Goal: Information Seeking & Learning: Learn about a topic

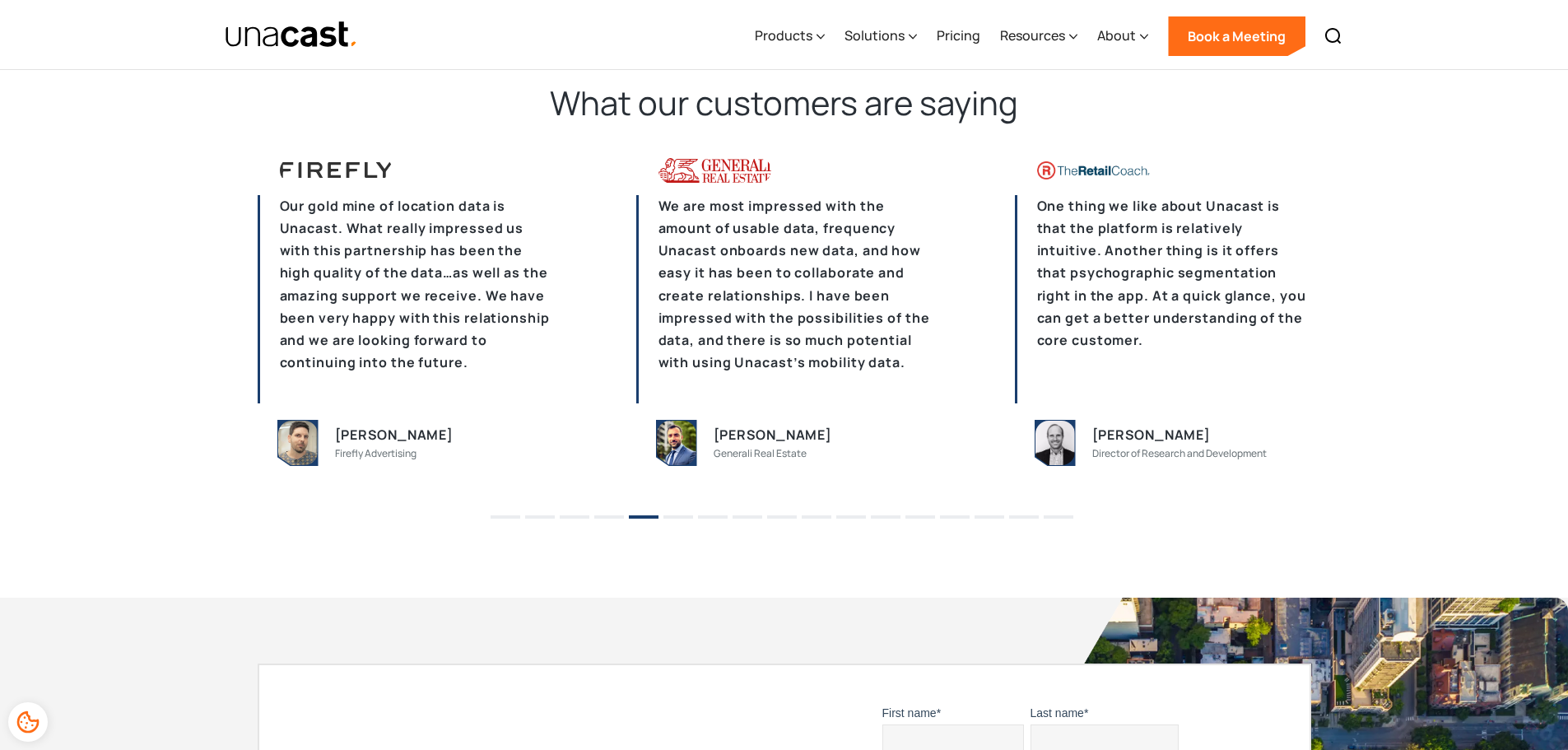
scroll to position [3953, 0]
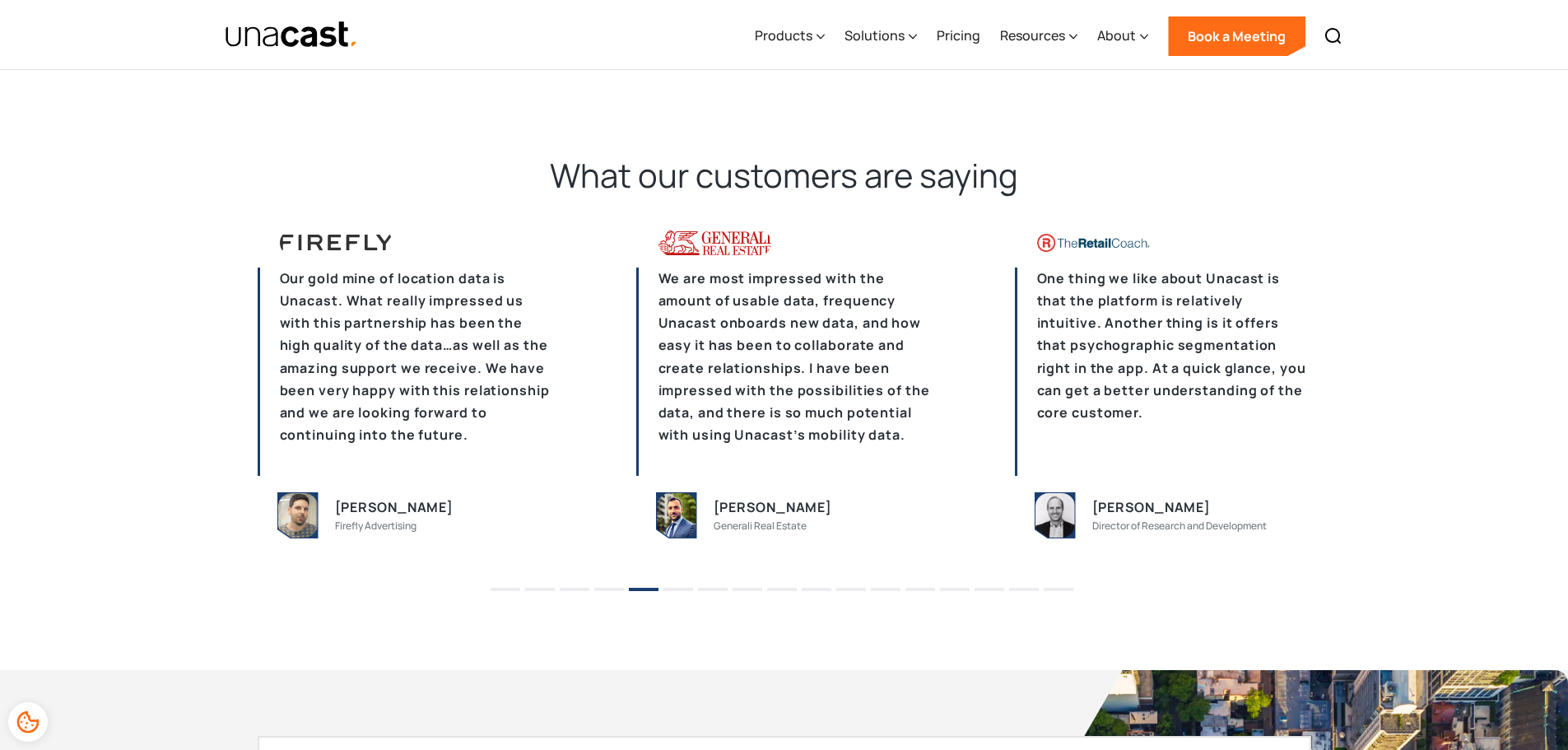
click at [677, 589] on button "6" at bounding box center [678, 590] width 30 height 4
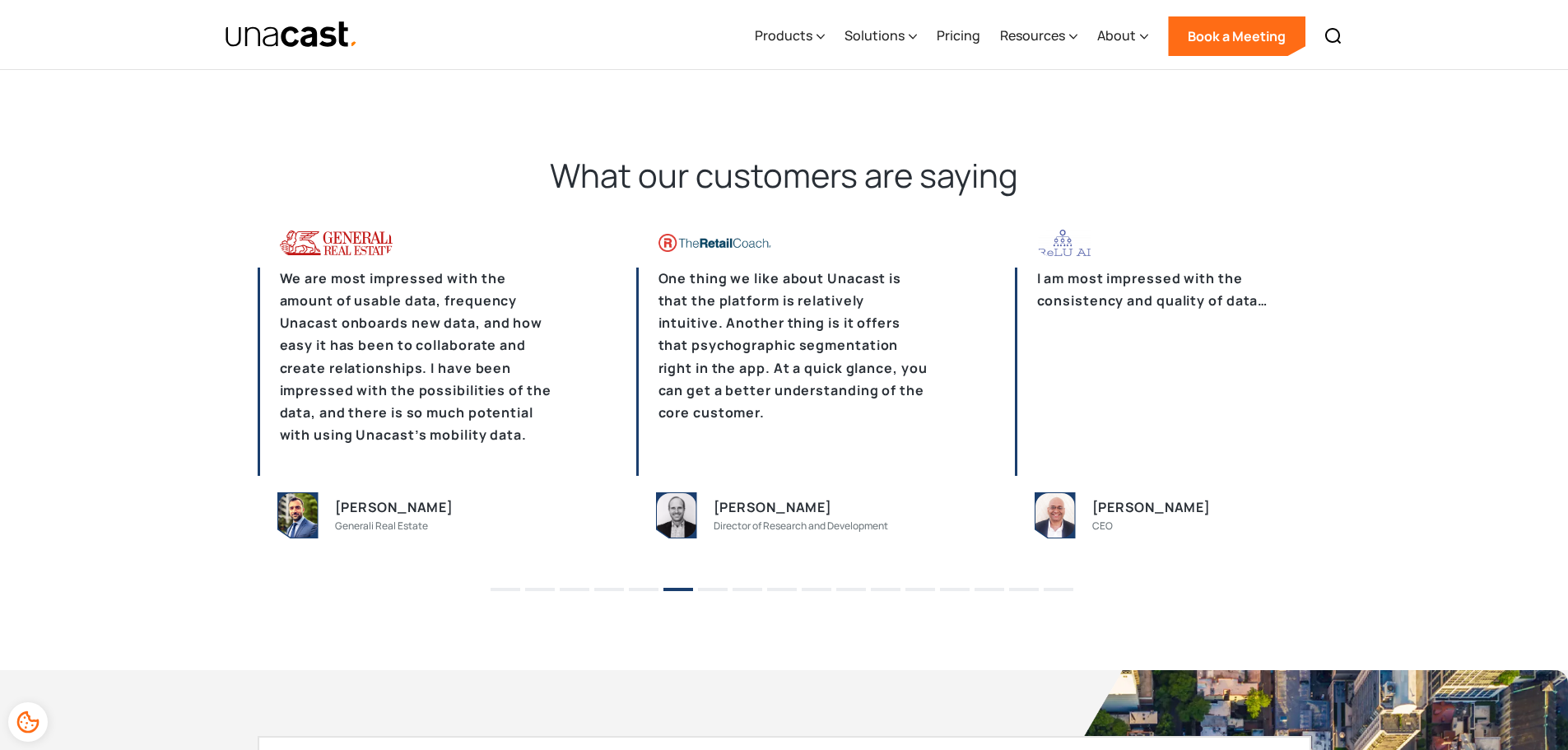
click at [721, 592] on button "7" at bounding box center [713, 590] width 30 height 4
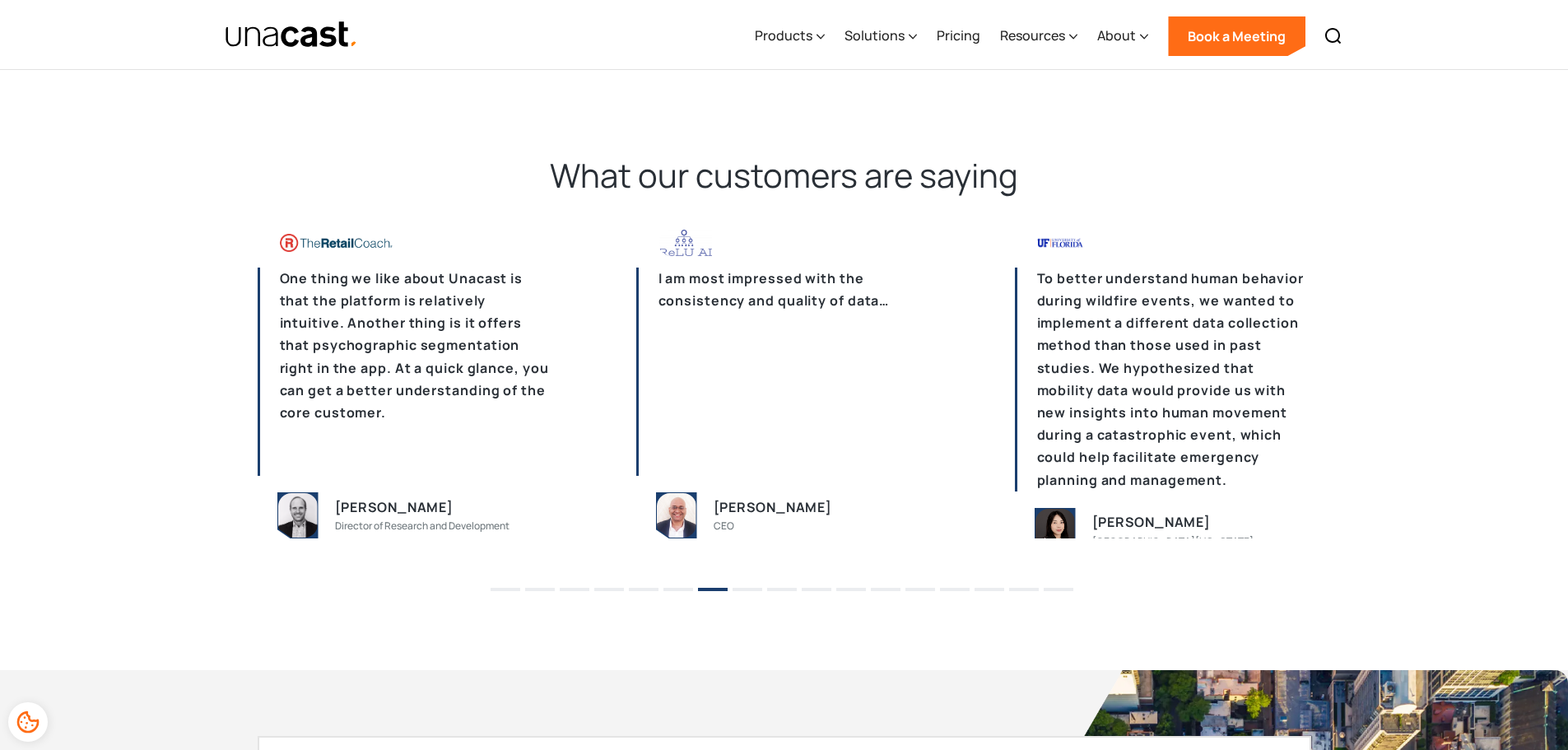
click at [750, 591] on button "8" at bounding box center [748, 590] width 30 height 4
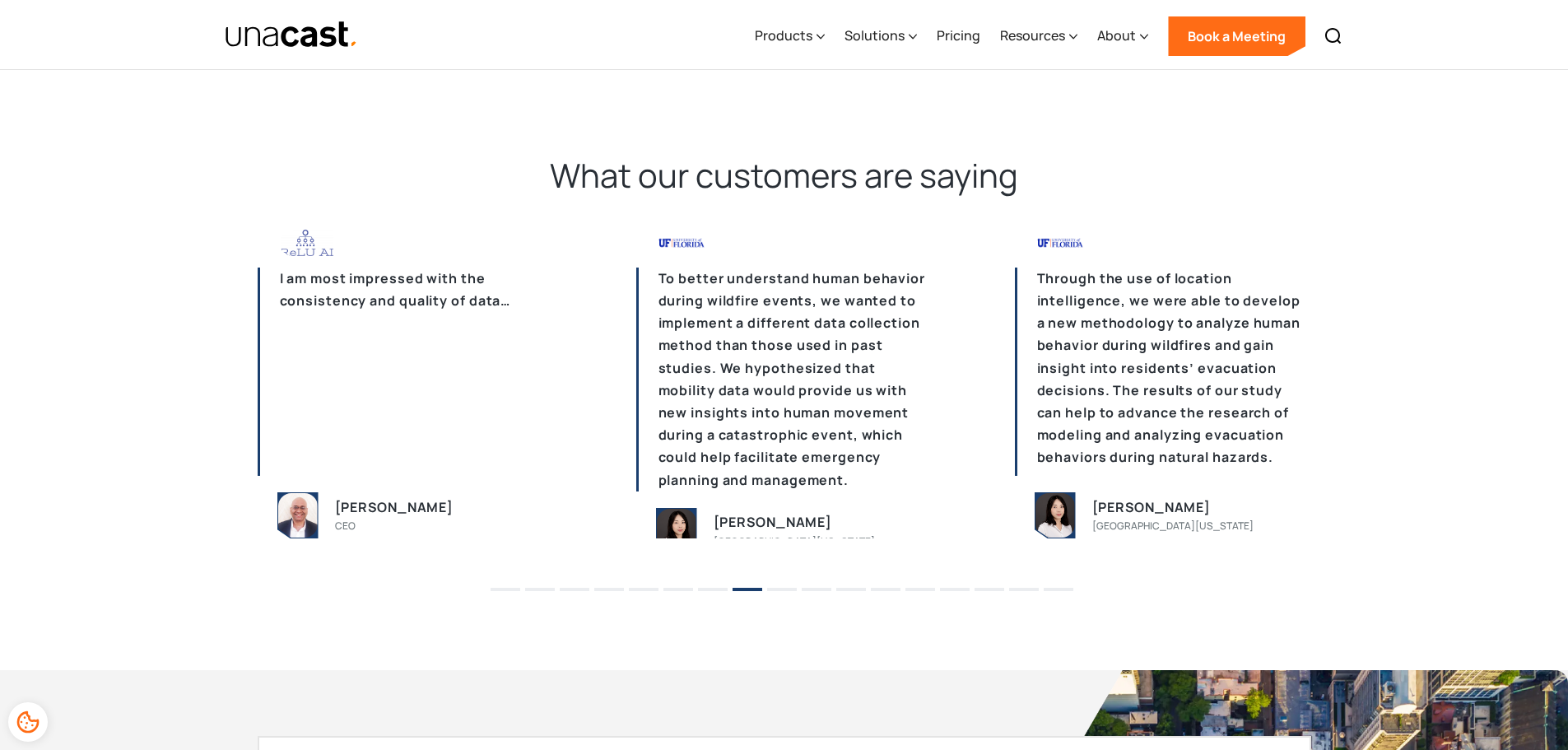
click at [779, 591] on button "9" at bounding box center [782, 590] width 30 height 4
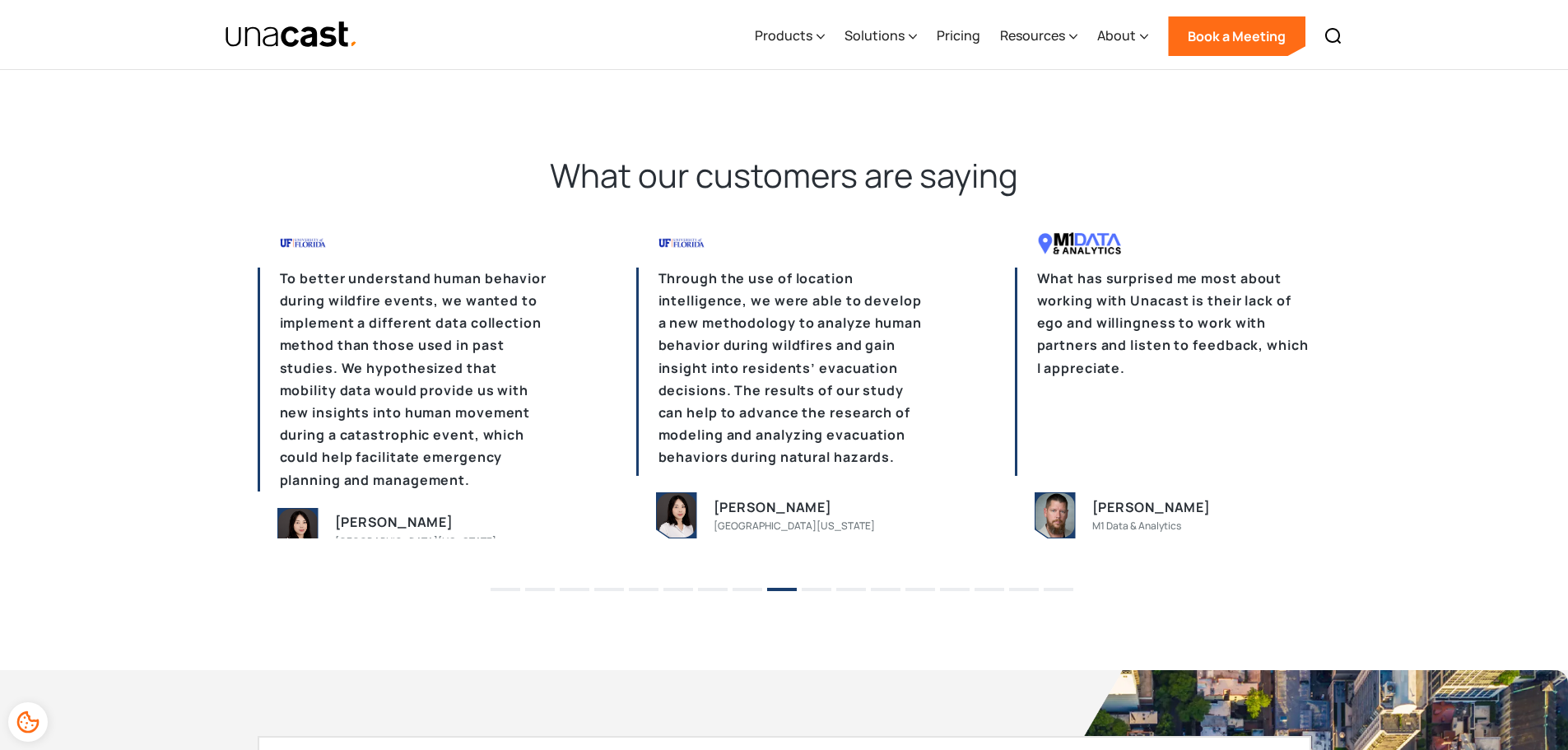
click at [824, 585] on li "10" at bounding box center [817, 583] width 30 height 25
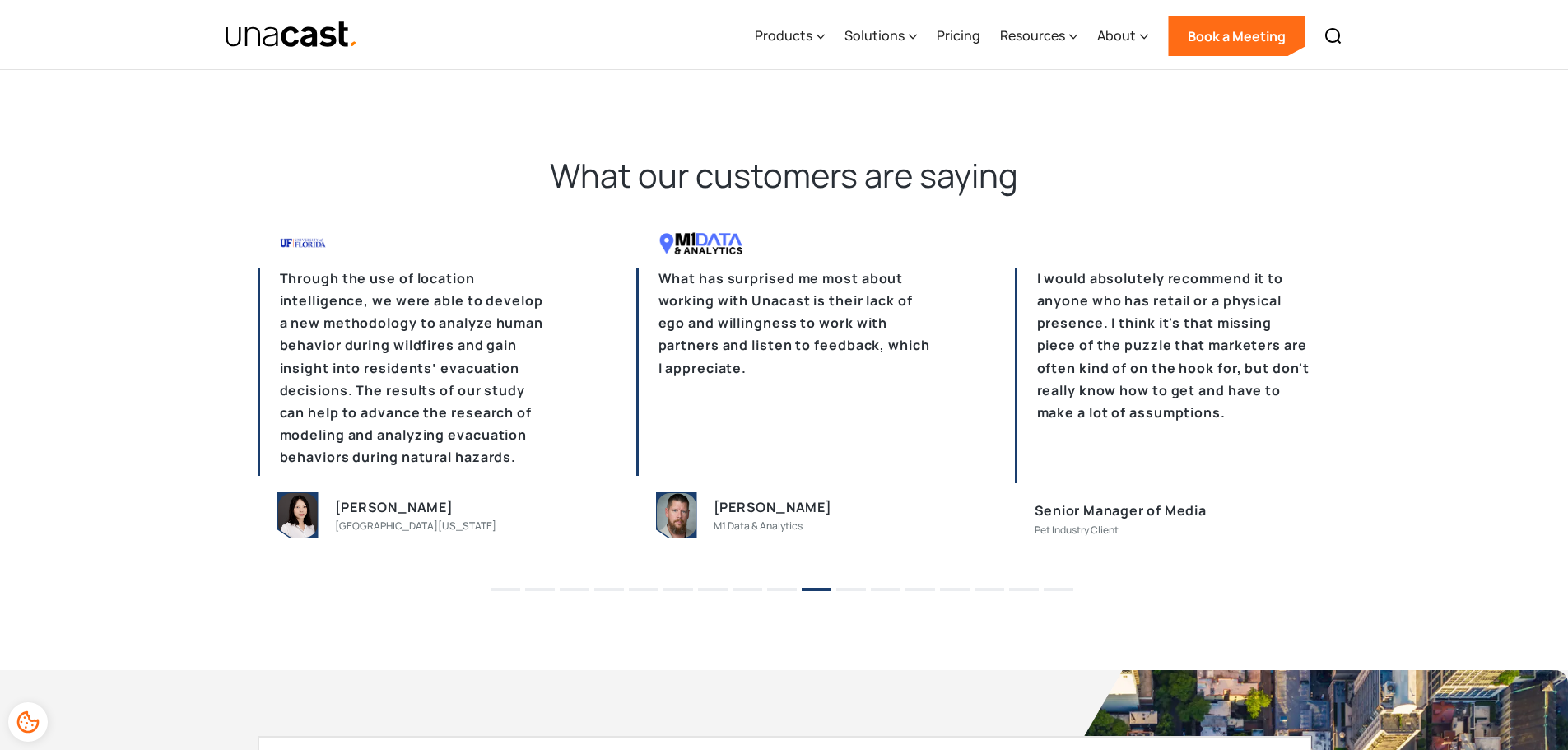
click at [858, 583] on li "11" at bounding box center [851, 583] width 30 height 25
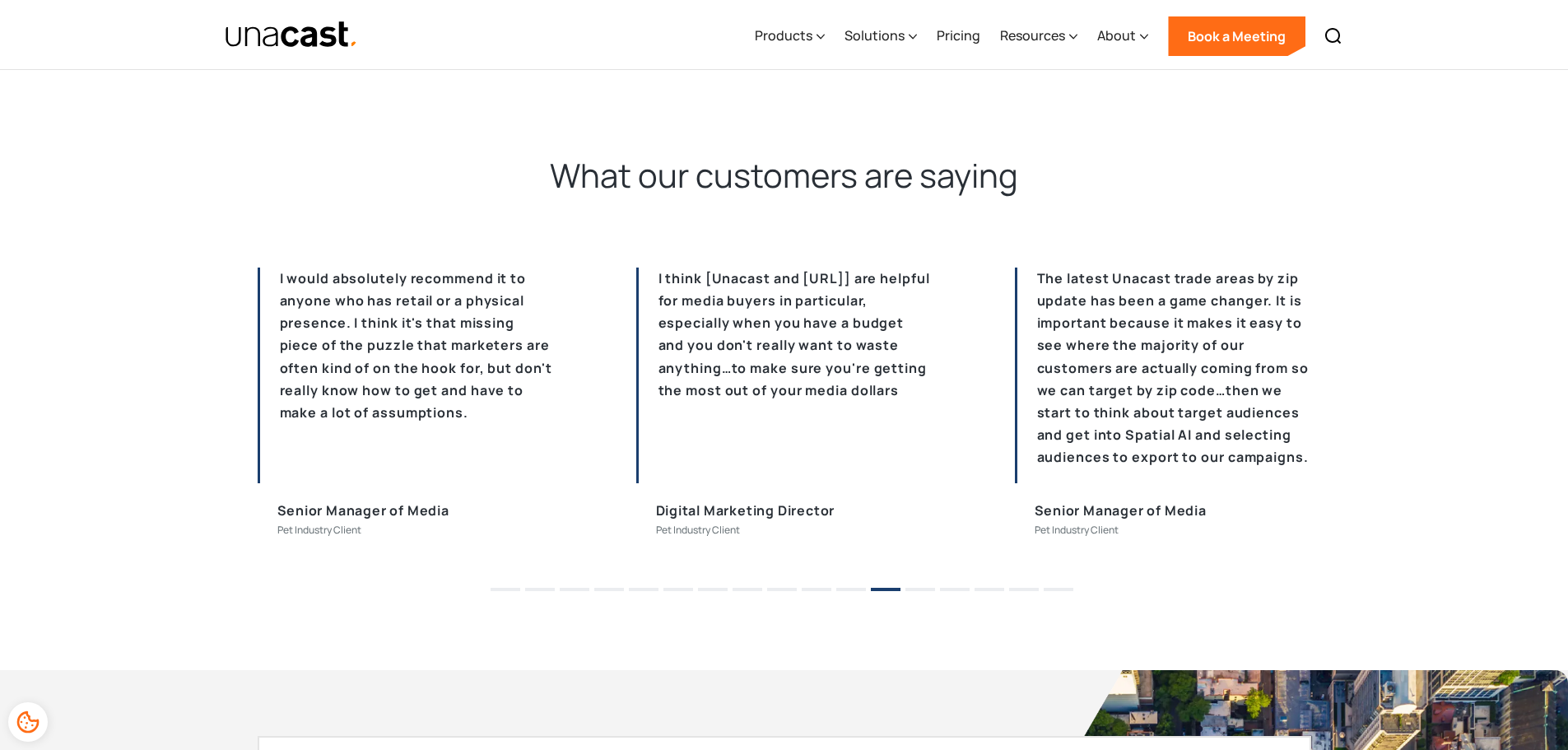
click at [881, 591] on button "12" at bounding box center [885, 590] width 30 height 4
click at [907, 587] on li "13" at bounding box center [920, 583] width 30 height 25
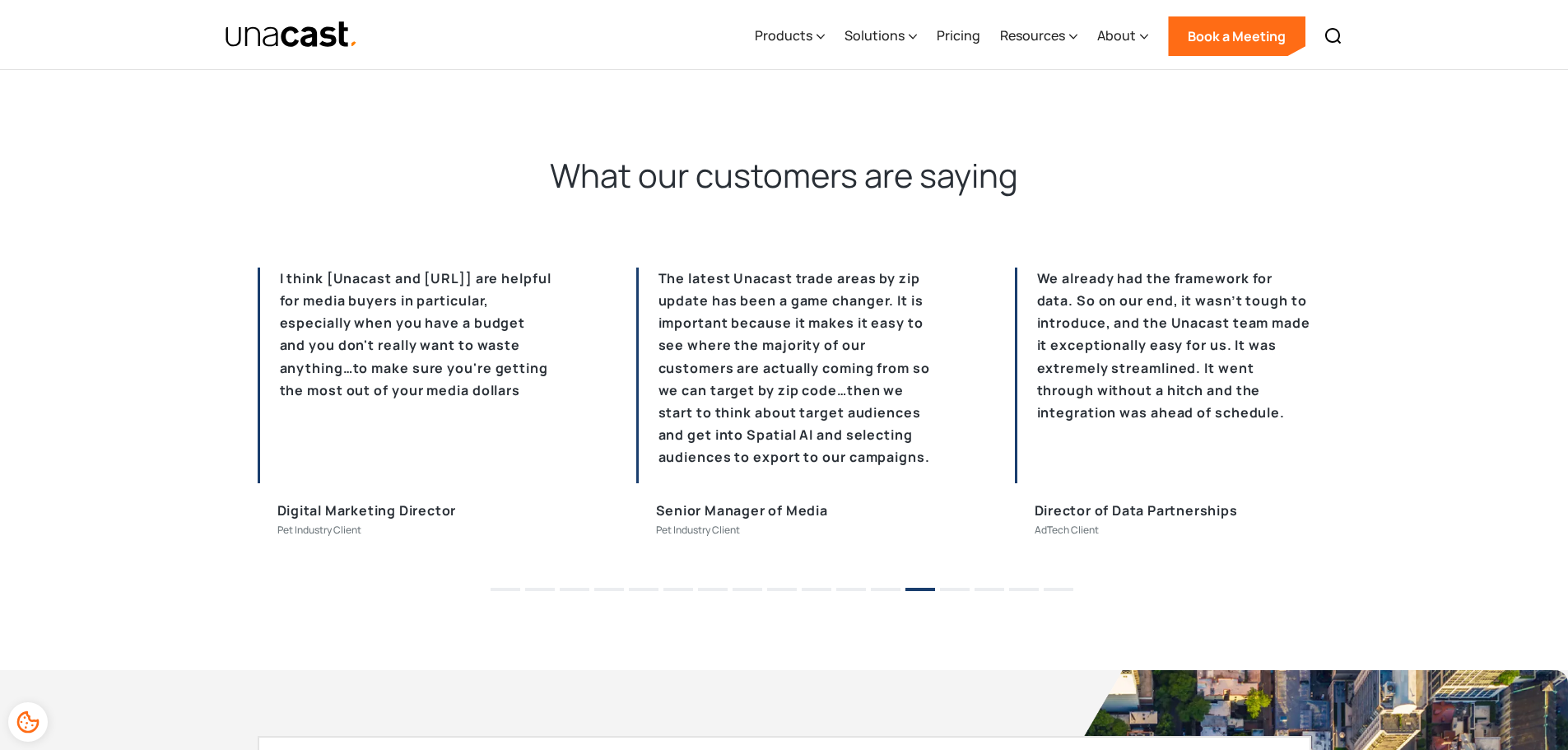
click at [957, 587] on li "14" at bounding box center [954, 583] width 30 height 25
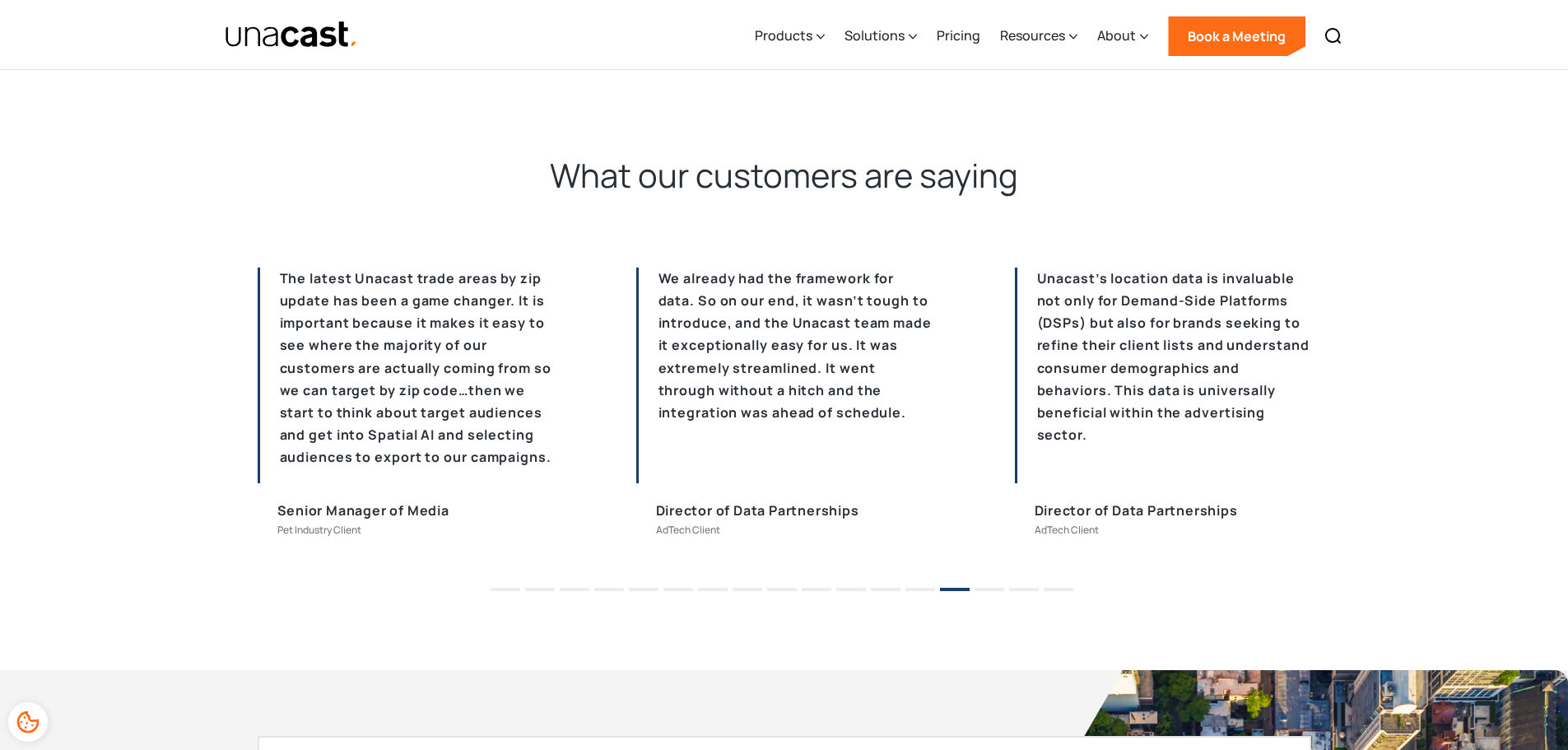
click at [998, 590] on button "15" at bounding box center [990, 590] width 30 height 4
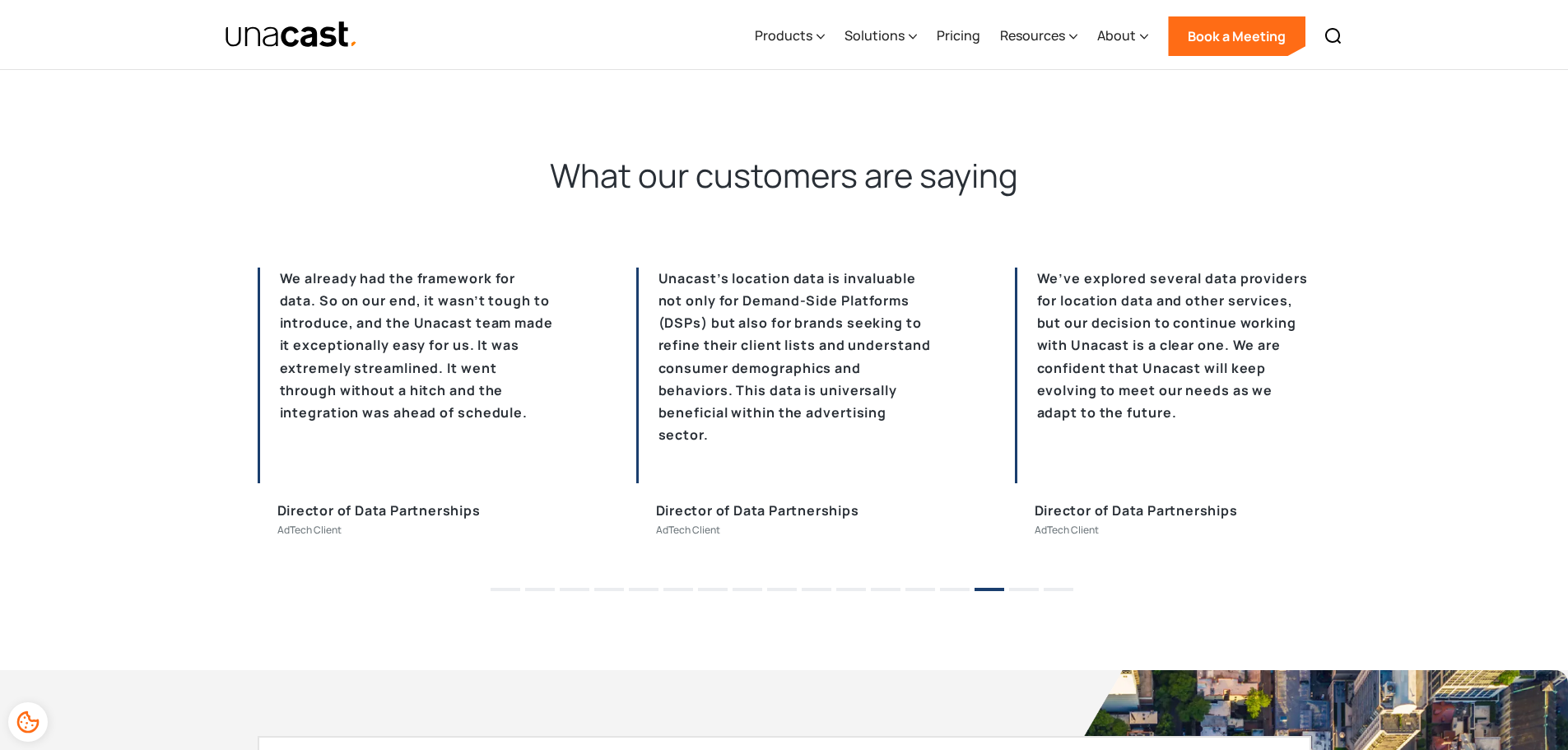
click at [1023, 589] on button "16" at bounding box center [1024, 590] width 30 height 4
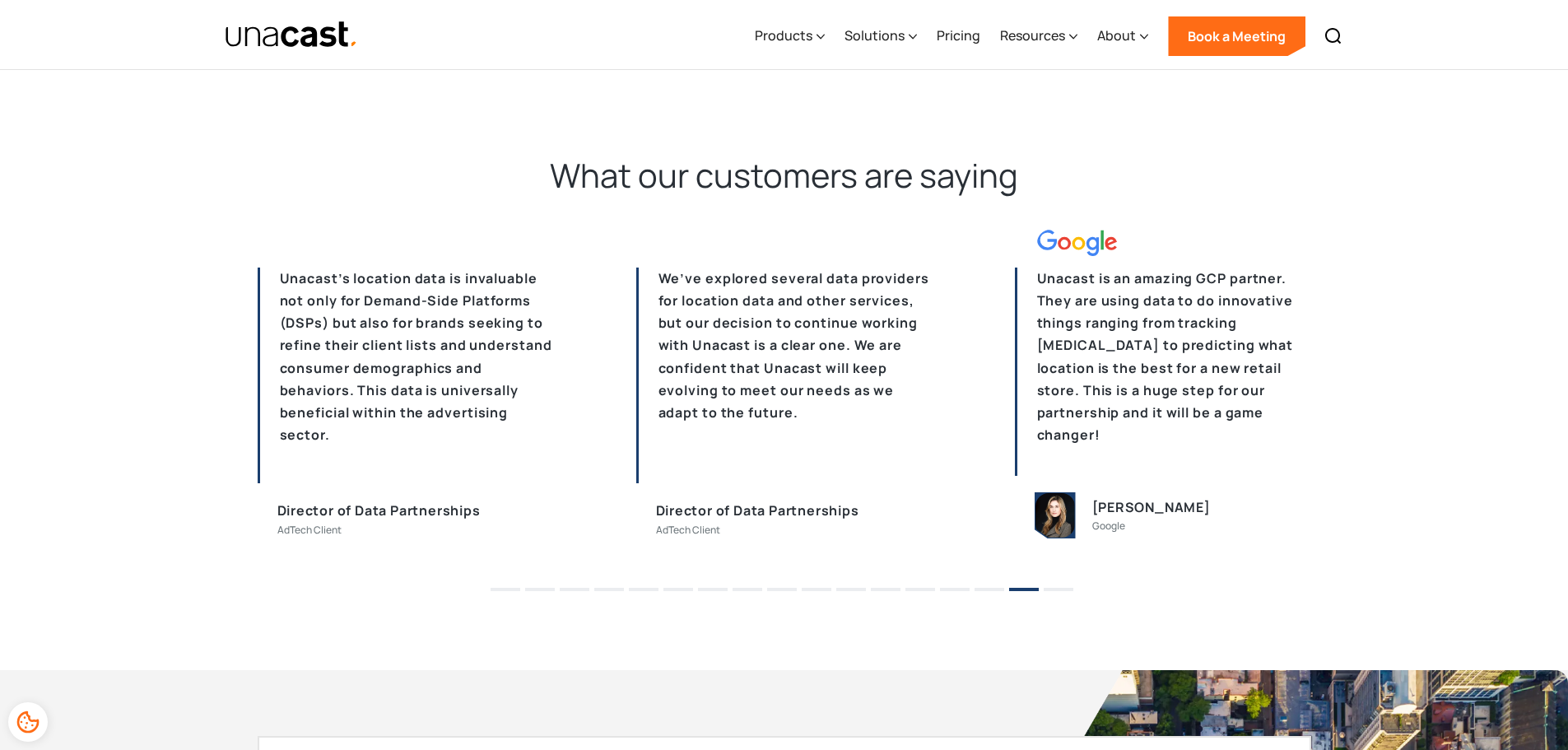
click at [1064, 589] on button "17" at bounding box center [1059, 590] width 30 height 4
click at [1056, 593] on li "17" at bounding box center [1059, 583] width 30 height 25
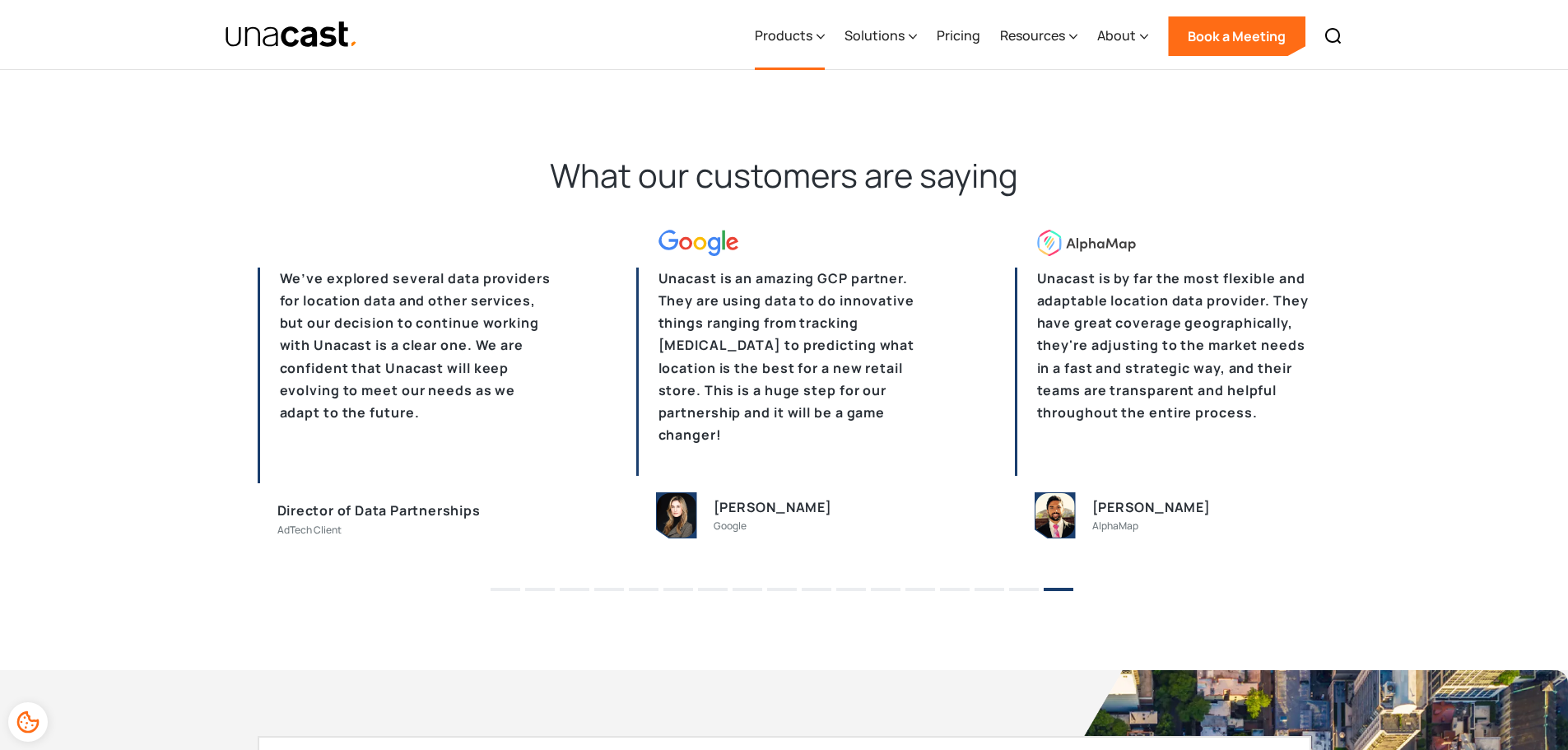
click at [786, 27] on div "Products" at bounding box center [784, 34] width 58 height 20
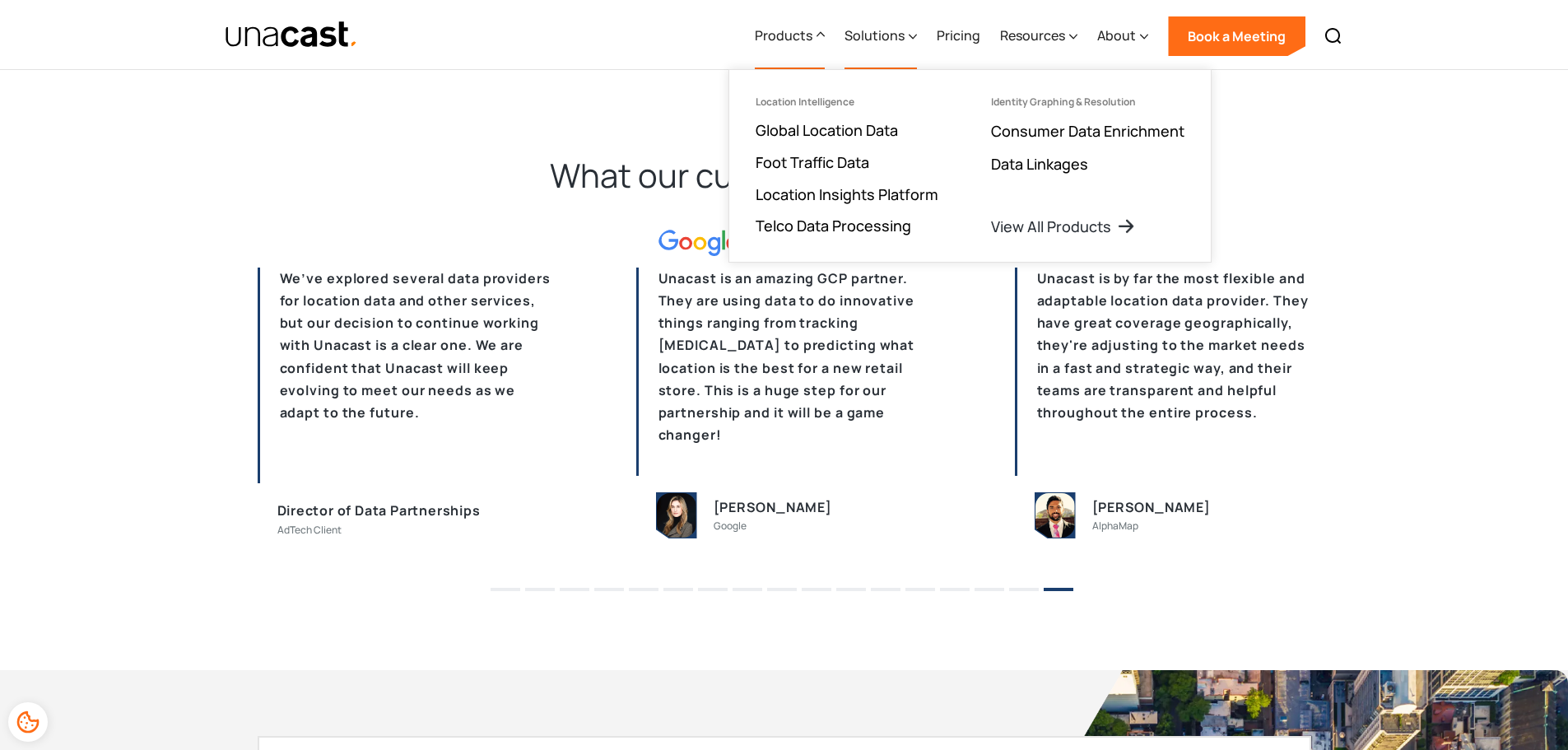
click at [899, 40] on div "Solutions" at bounding box center [874, 34] width 61 height 20
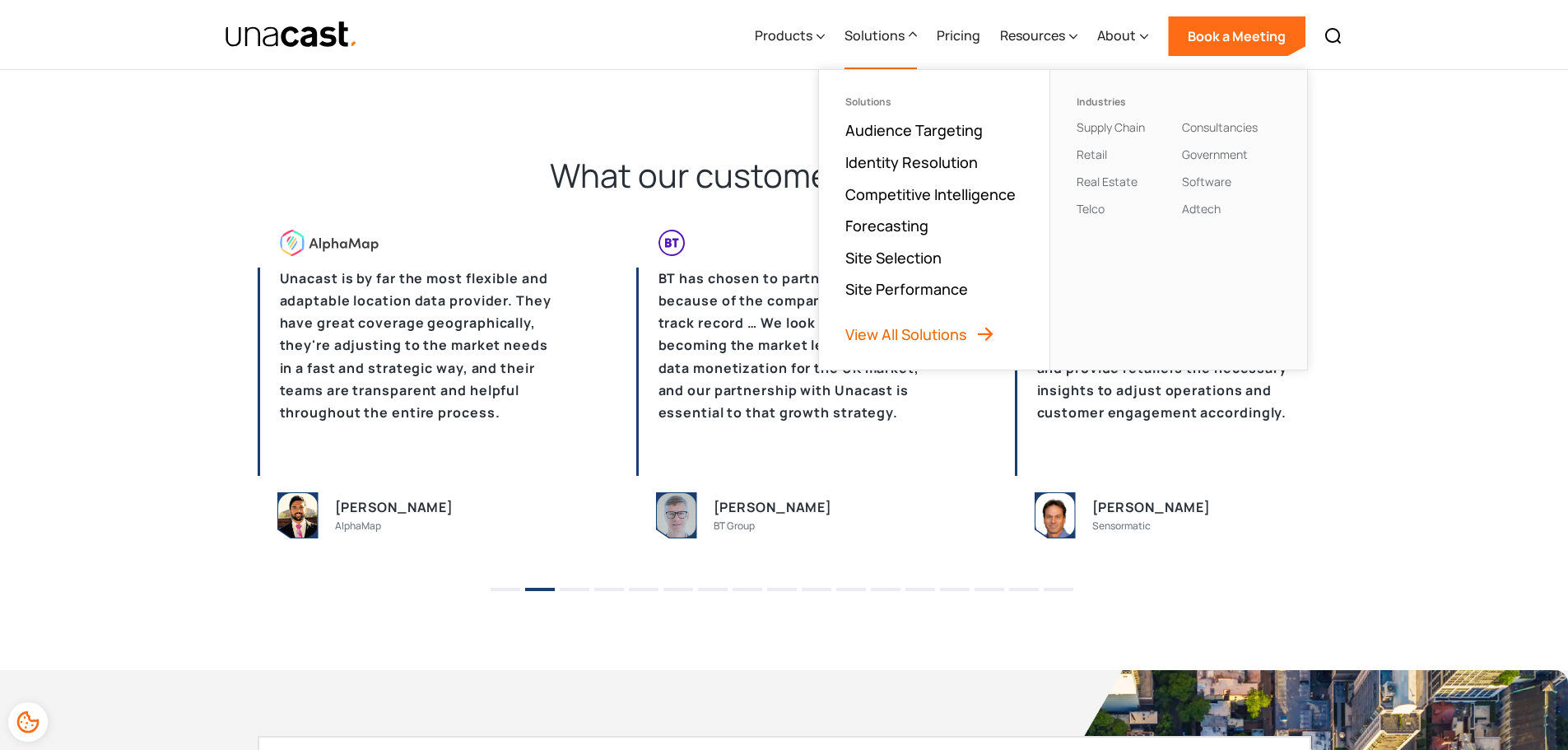
click at [884, 330] on link "View All Solutions" at bounding box center [920, 334] width 150 height 20
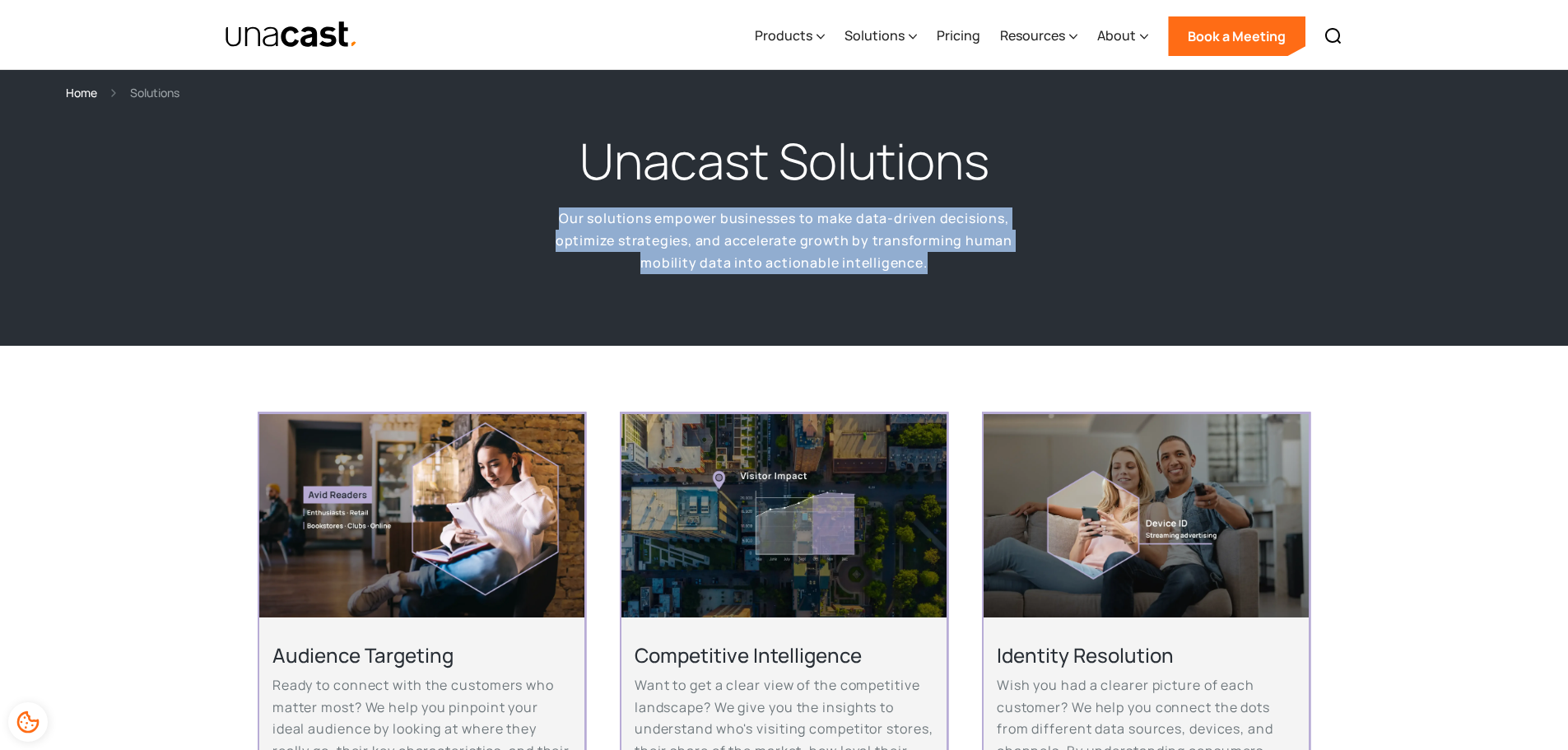
drag, startPoint x: 549, startPoint y: 213, endPoint x: 931, endPoint y: 252, distance: 384.0
click at [931, 252] on p "Our solutions empower businesses to make data-driven decisions, optimize strate…" at bounding box center [784, 240] width 510 height 66
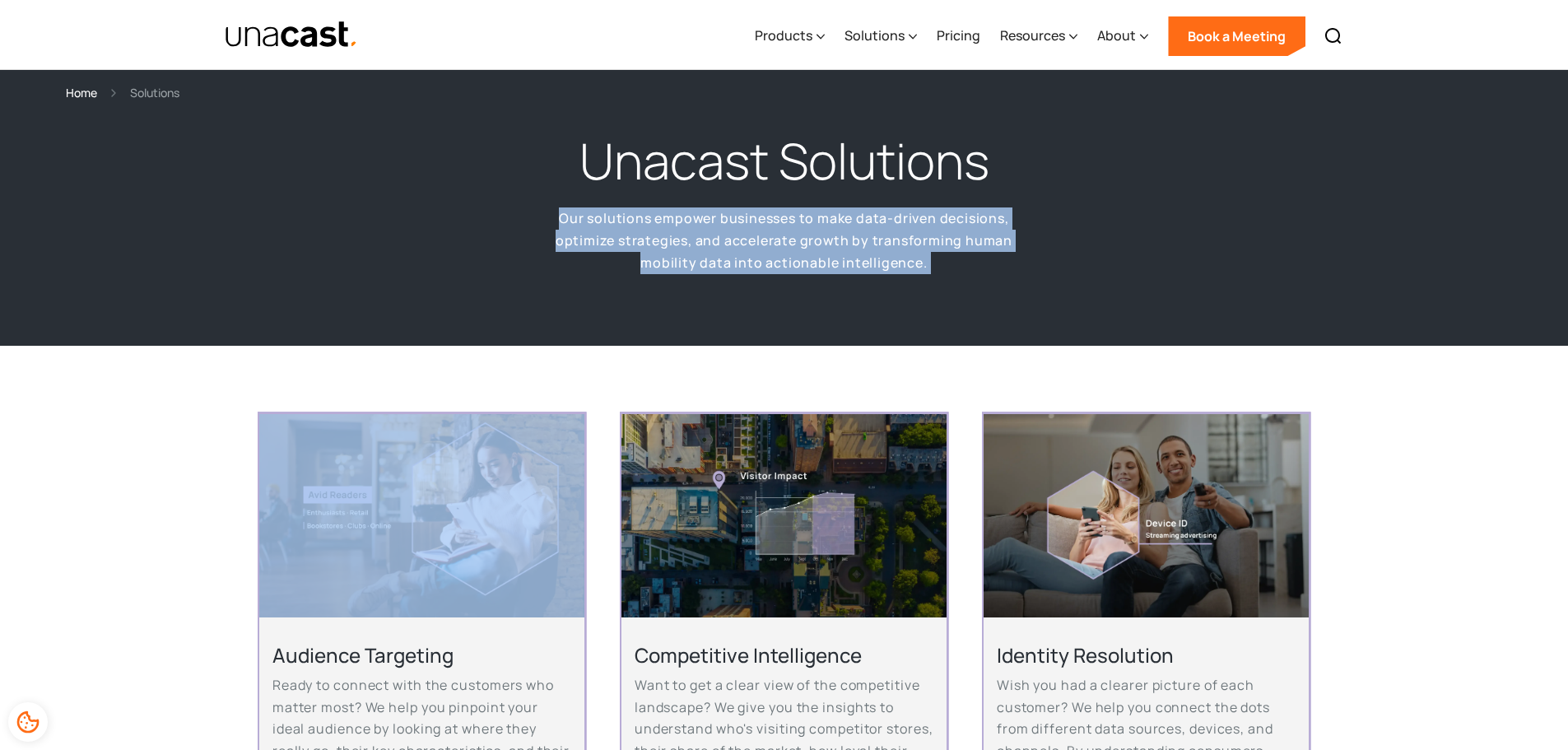
drag, startPoint x: 931, startPoint y: 252, endPoint x: 551, endPoint y: 220, distance: 381.3
click at [551, 220] on p "Our solutions empower businesses to make data-driven decisions, optimize strate…" at bounding box center [784, 240] width 510 height 66
drag, startPoint x: 551, startPoint y: 220, endPoint x: 928, endPoint y: 255, distance: 378.6
click at [928, 255] on p "Our solutions empower businesses to make data-driven decisions, optimize strate…" at bounding box center [784, 240] width 510 height 66
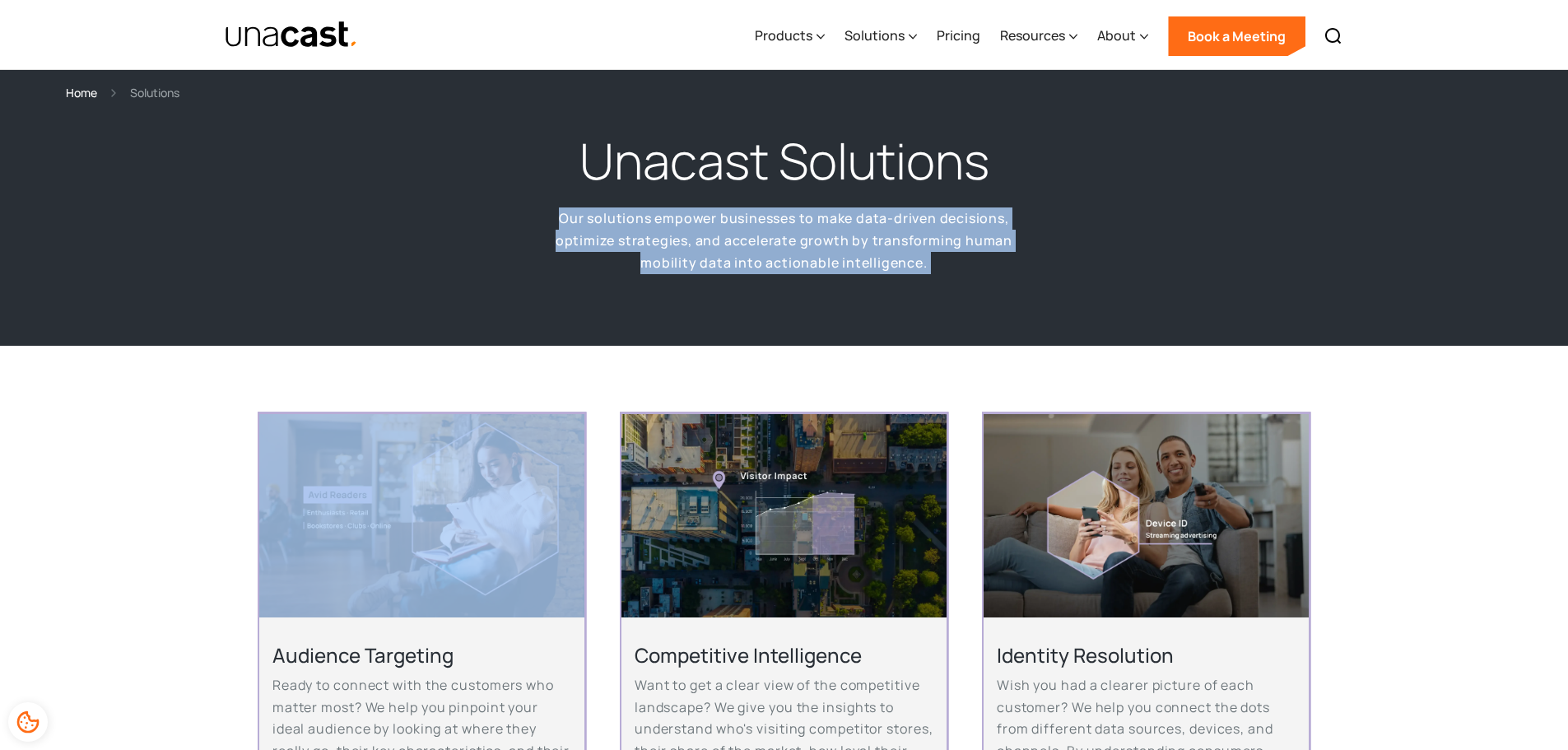
click at [928, 255] on p "Our solutions empower businesses to make data-driven decisions, optimize strate…" at bounding box center [784, 240] width 510 height 66
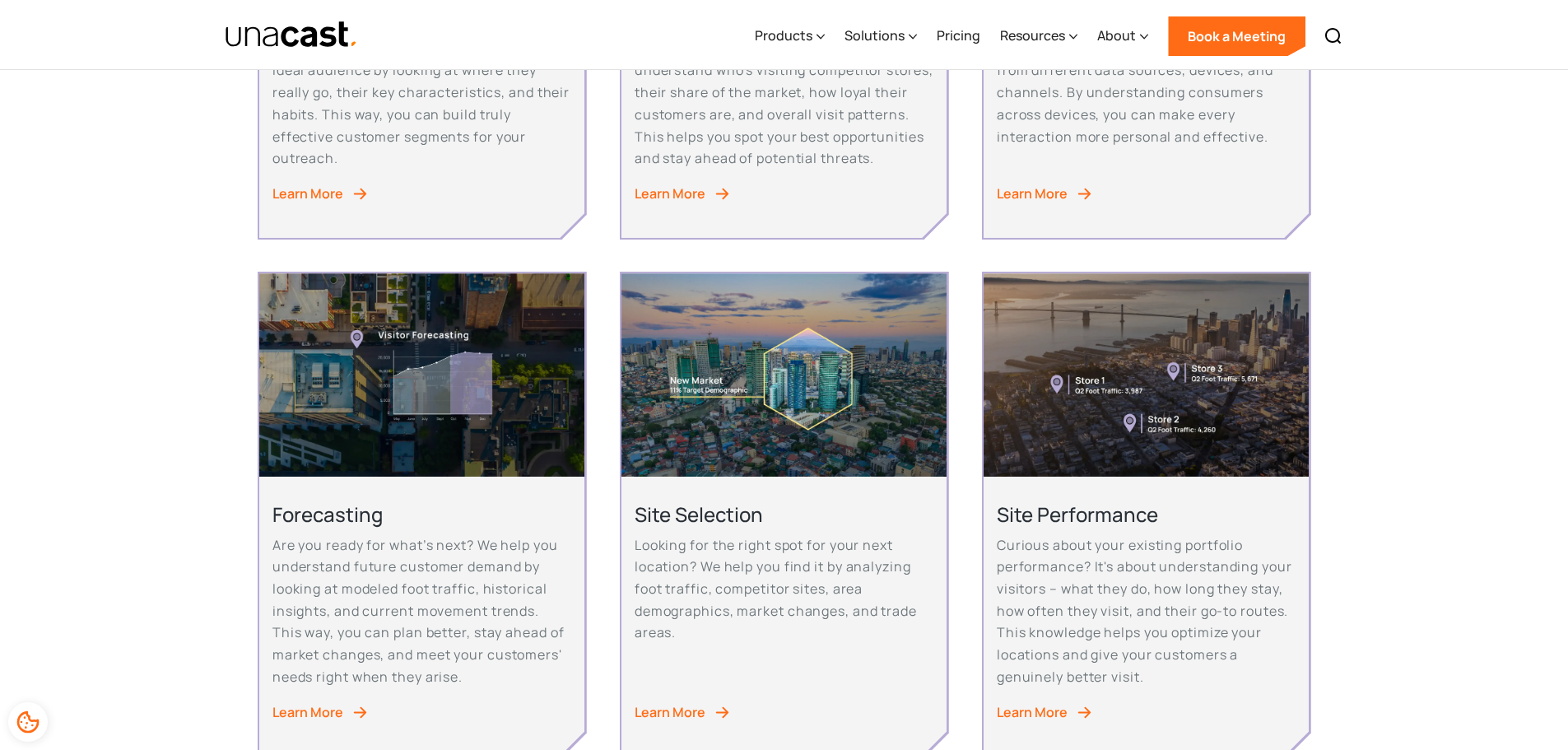
scroll to position [879, 0]
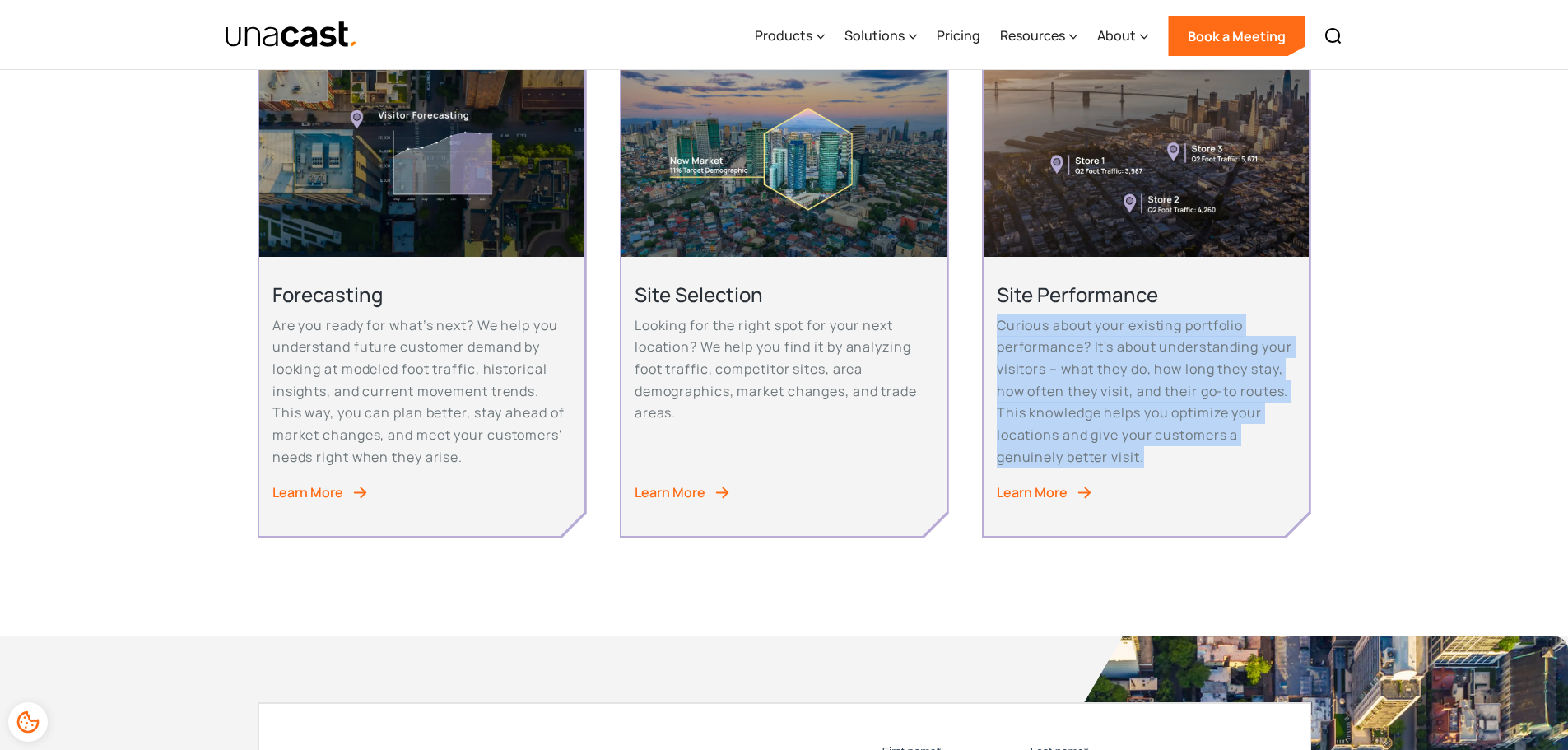
drag, startPoint x: 997, startPoint y: 342, endPoint x: 1167, endPoint y: 471, distance: 213.4
click at [1167, 469] on p "Curious about your existing portfolio performance? It's about understanding you…" at bounding box center [1145, 391] width 299 height 154
drag, startPoint x: 1133, startPoint y: 476, endPoint x: 992, endPoint y: 347, distance: 191.1
click at [992, 347] on div "Site Performance Curious about your existing portfolio performance? It's about …" at bounding box center [1145, 397] width 325 height 280
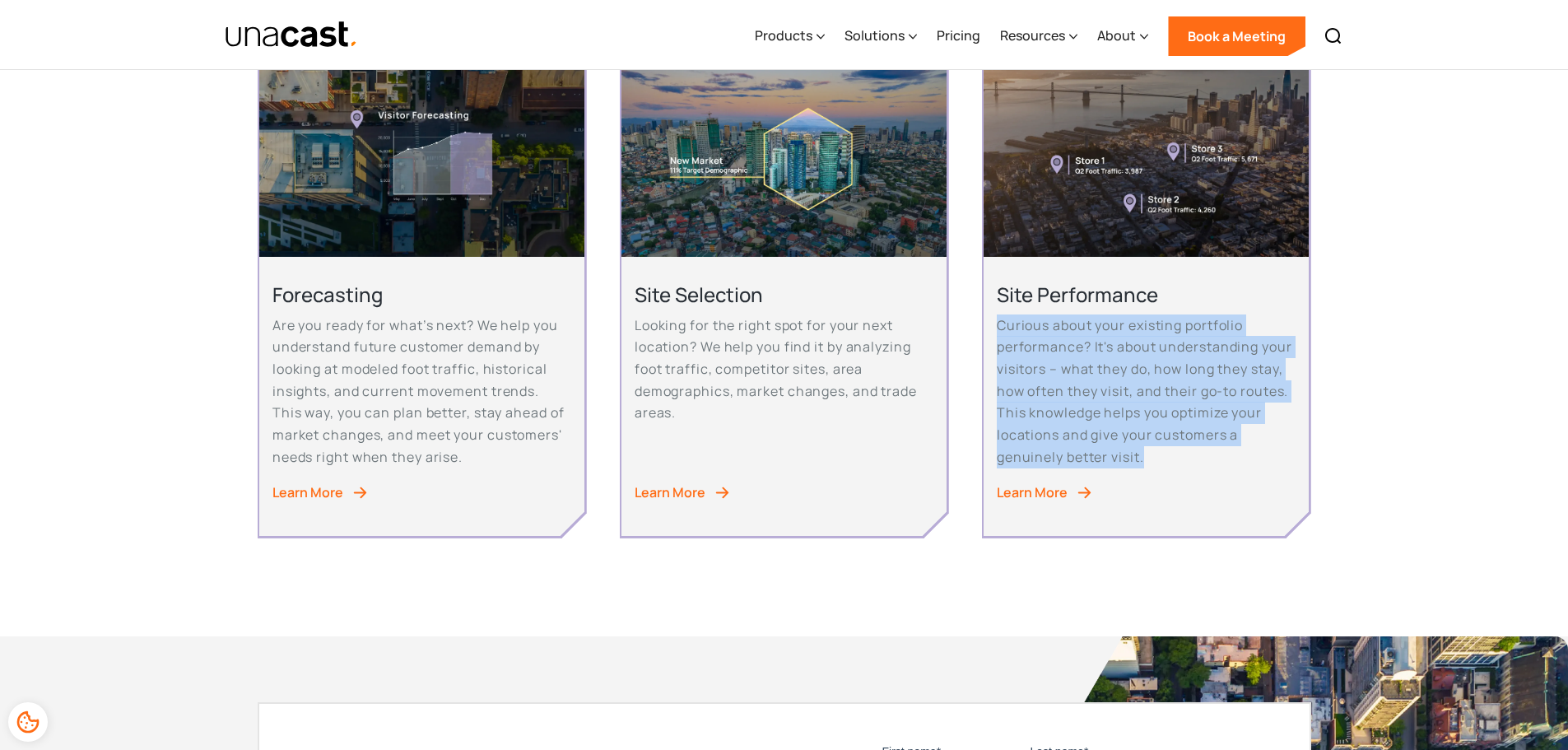
click at [992, 347] on div "Site Performance Curious about your existing portfolio performance? It's about …" at bounding box center [1145, 397] width 325 height 280
drag, startPoint x: 992, startPoint y: 347, endPoint x: 1151, endPoint y: 477, distance: 205.4
click at [1151, 477] on div "Site Performance Curious about your existing portfolio performance? It's about …" at bounding box center [1145, 397] width 325 height 280
click at [1151, 469] on p "Curious about your existing portfolio performance? It's about understanding you…" at bounding box center [1145, 391] width 299 height 154
drag, startPoint x: 1151, startPoint y: 477, endPoint x: 1002, endPoint y: 343, distance: 200.4
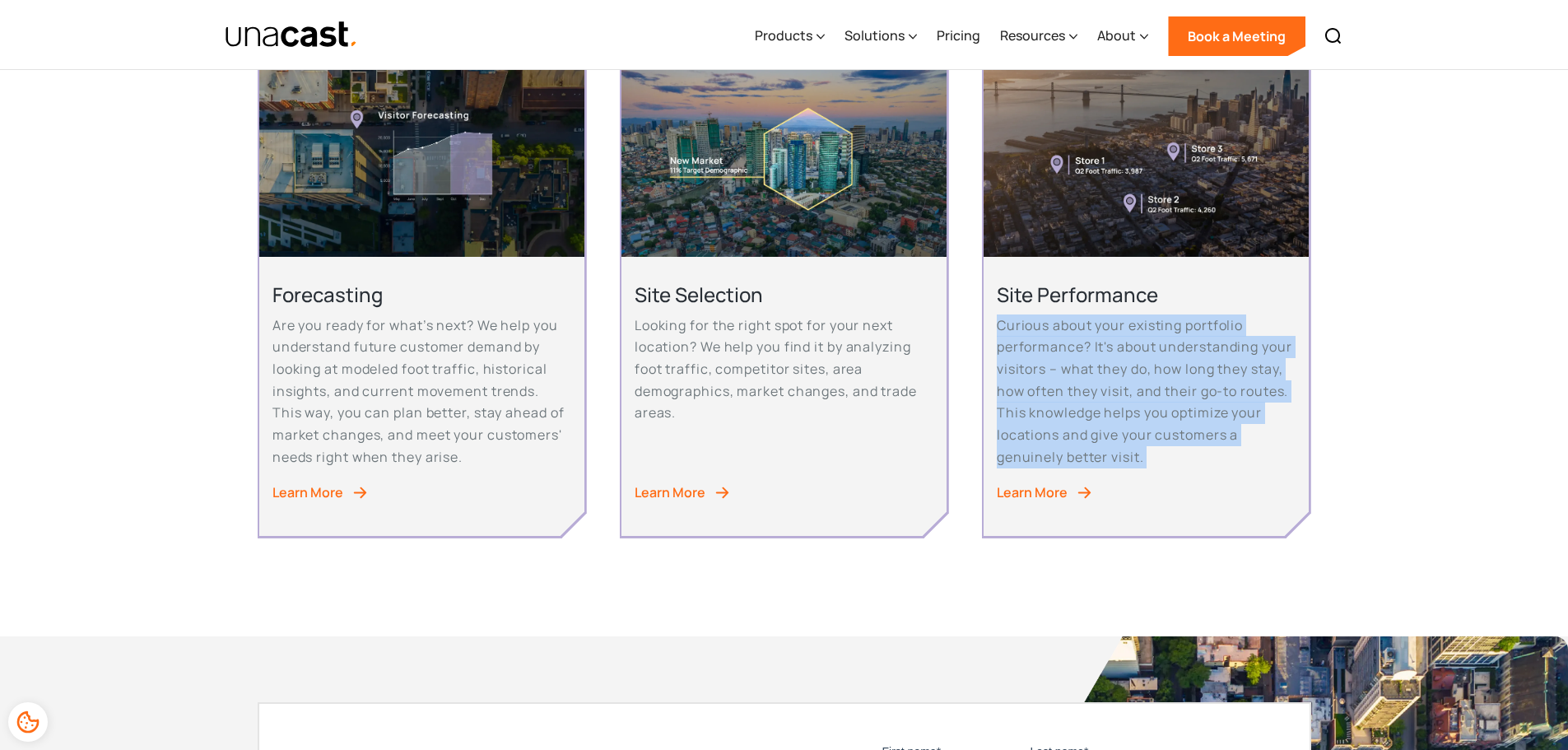
click at [1002, 343] on p "Curious about your existing portfolio performance? It's about understanding you…" at bounding box center [1145, 391] width 299 height 154
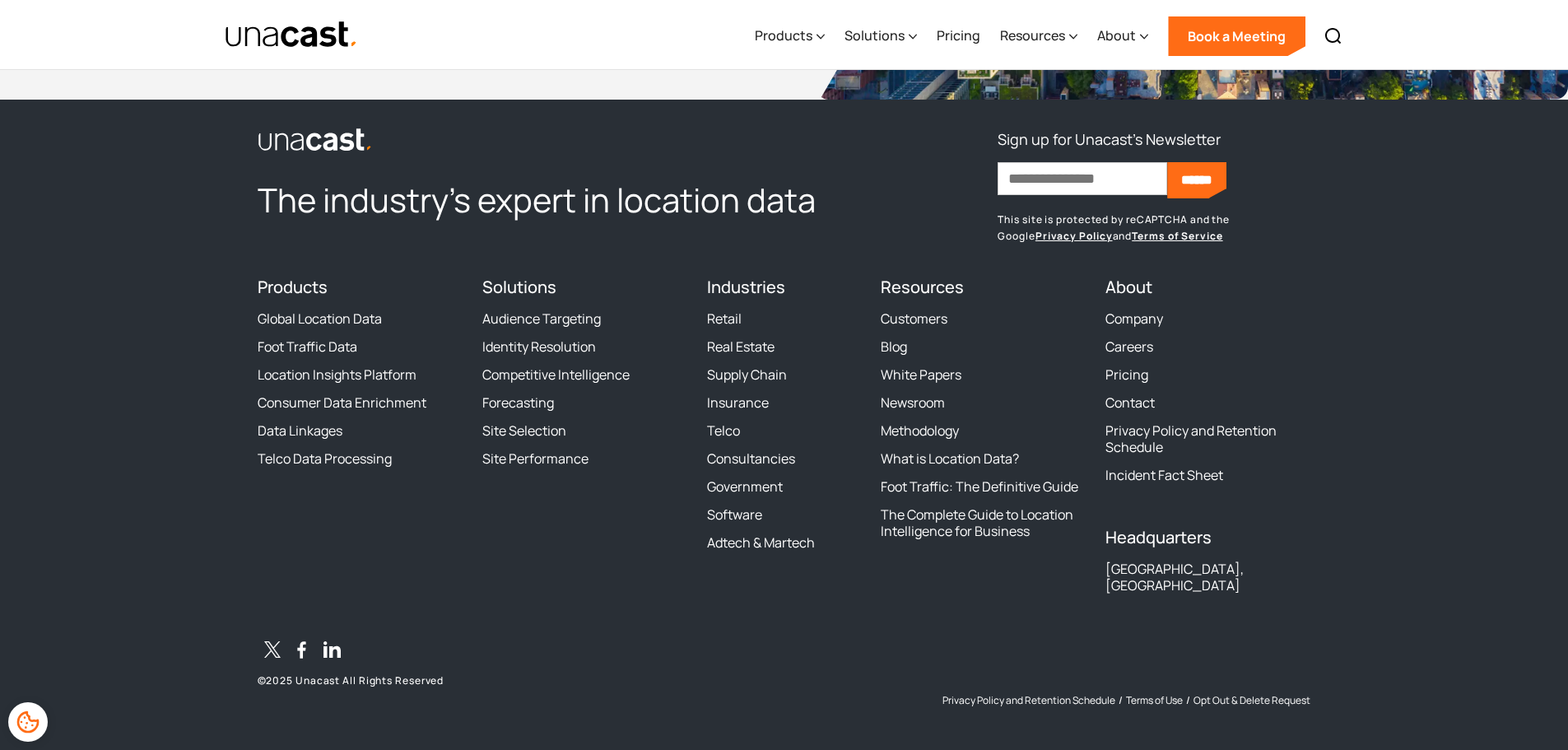
scroll to position [1953, 0]
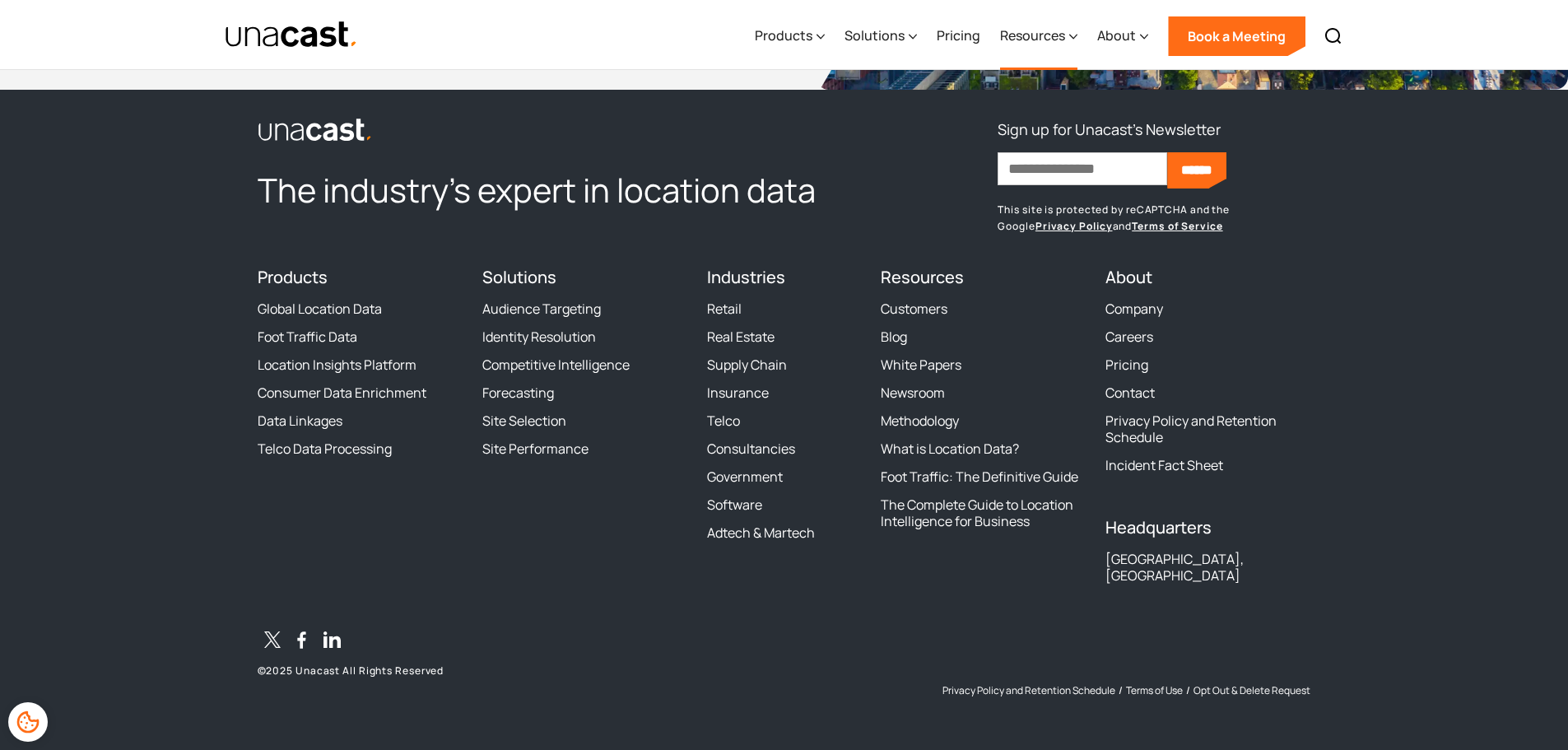
click at [1043, 41] on div "Resources" at bounding box center [1033, 34] width 65 height 20
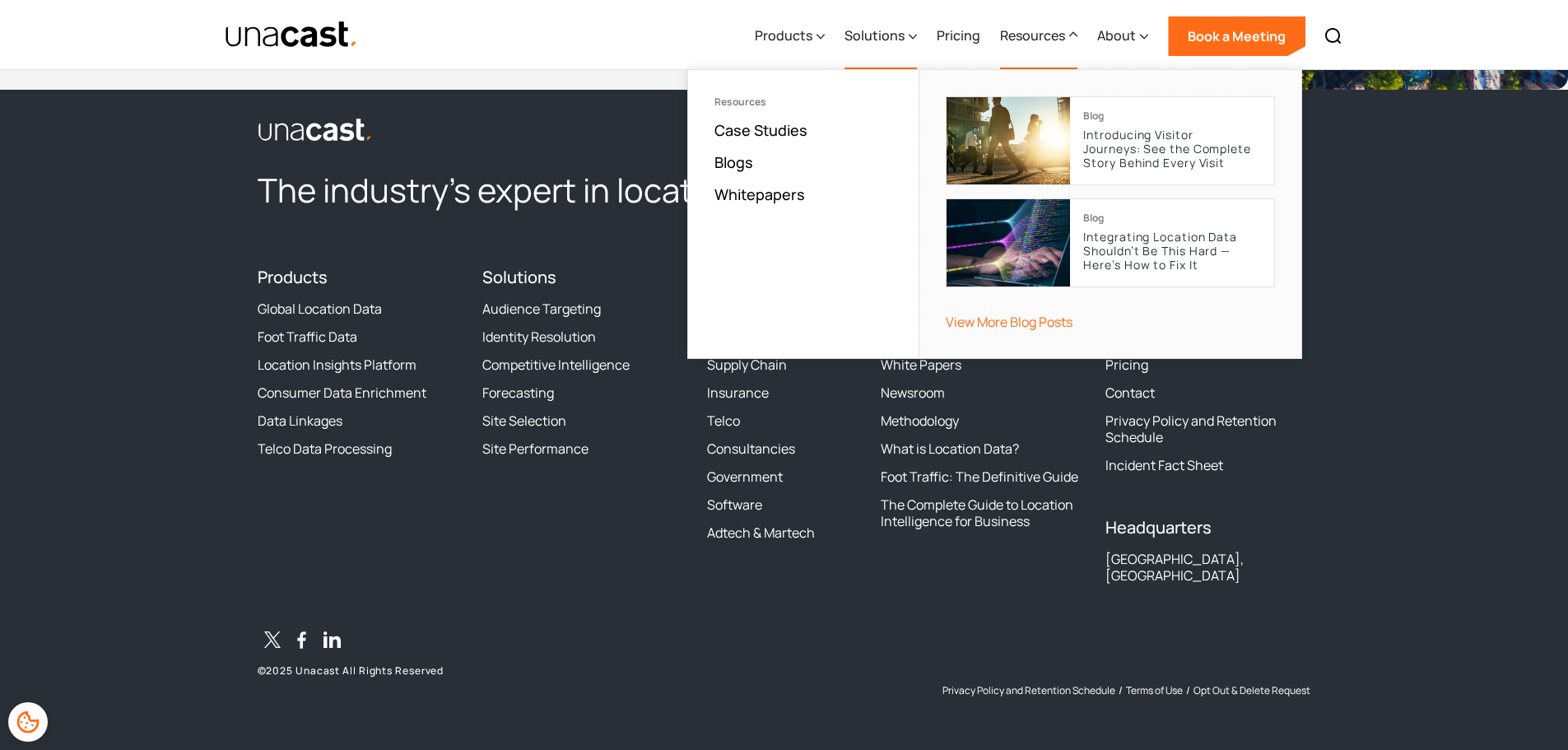
click at [870, 41] on div "Solutions" at bounding box center [874, 34] width 61 height 20
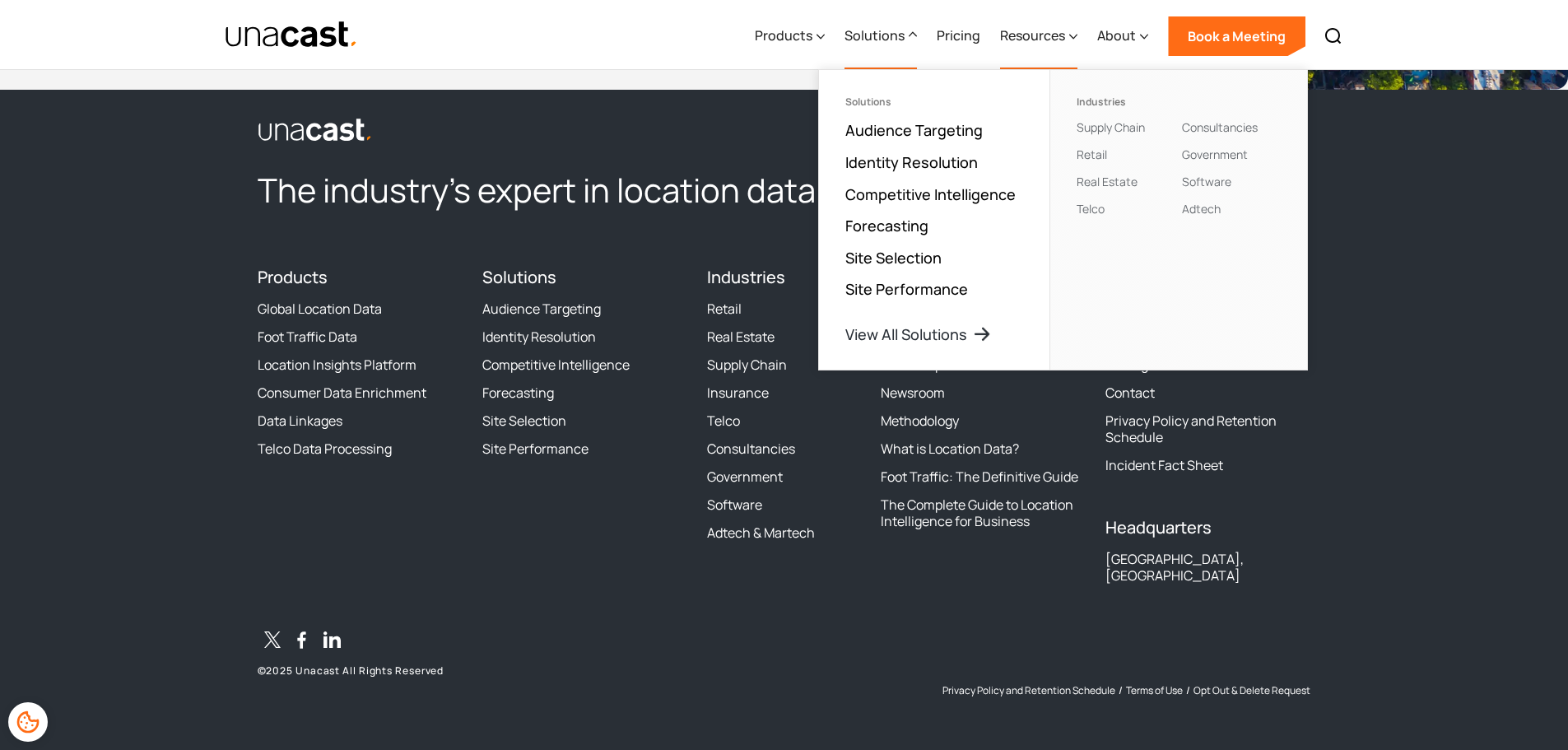
click at [1069, 42] on div "Resources" at bounding box center [1038, 36] width 77 height 67
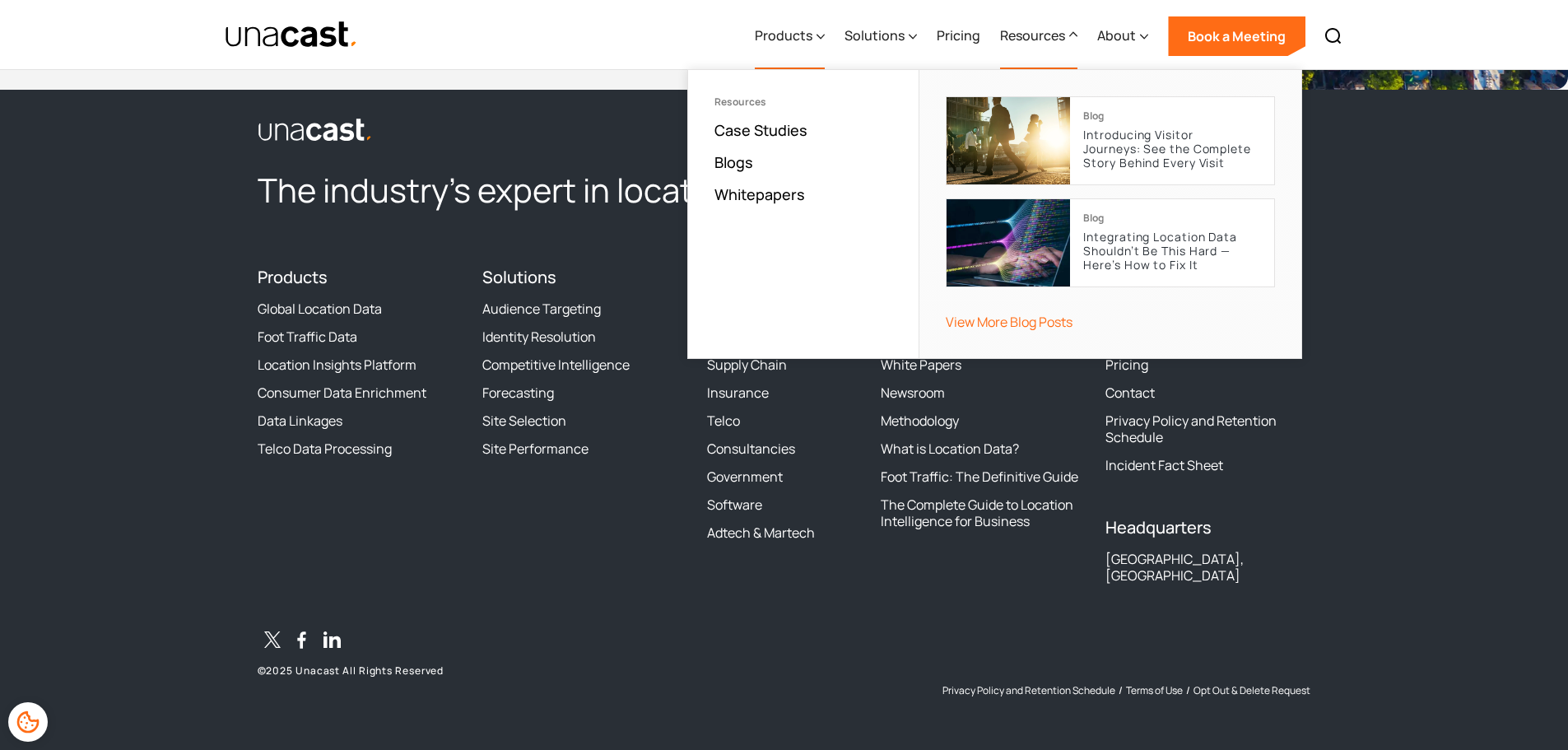
click at [797, 32] on div "Products" at bounding box center [784, 34] width 58 height 20
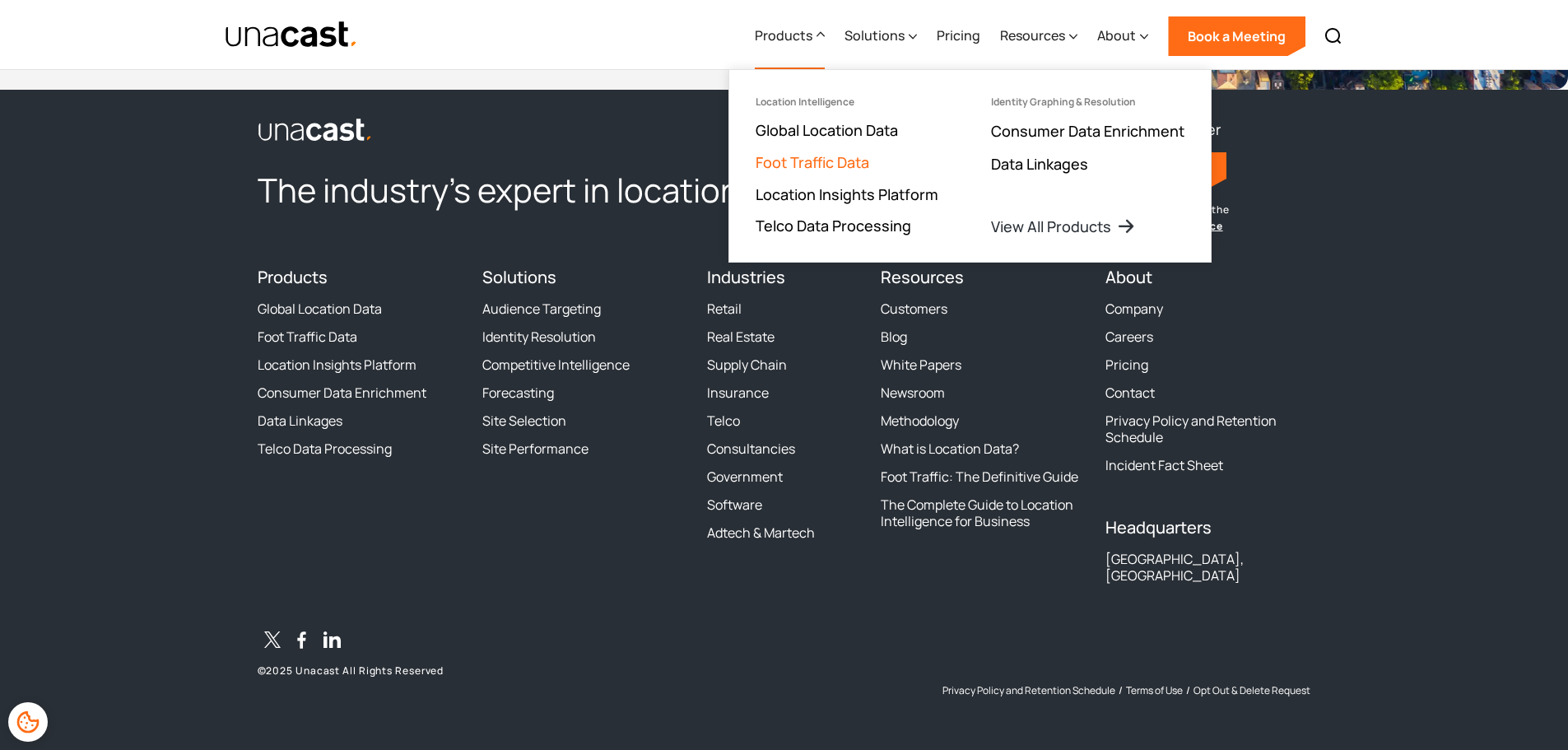
click at [834, 163] on link "Foot Traffic Data" at bounding box center [812, 162] width 114 height 20
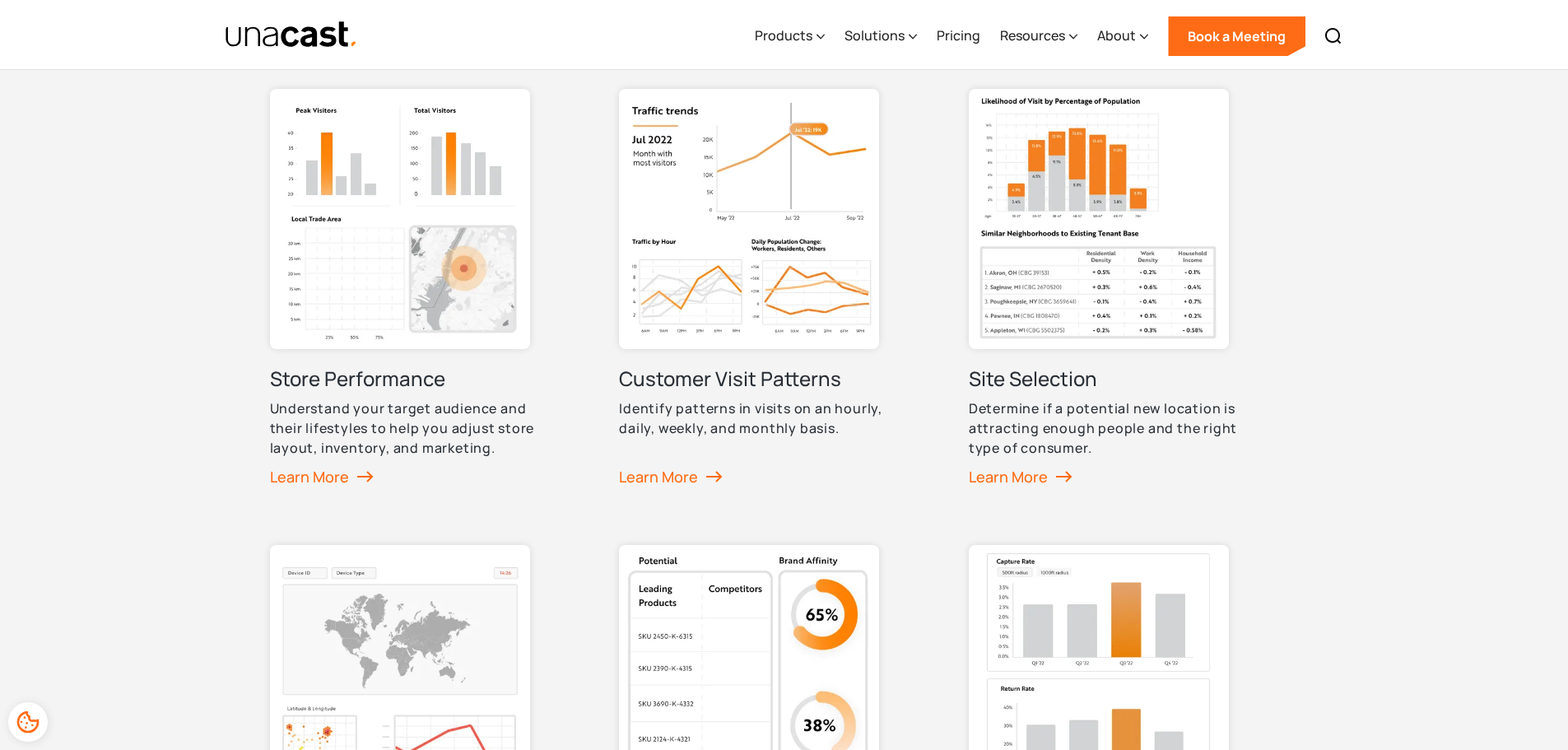
scroll to position [879, 0]
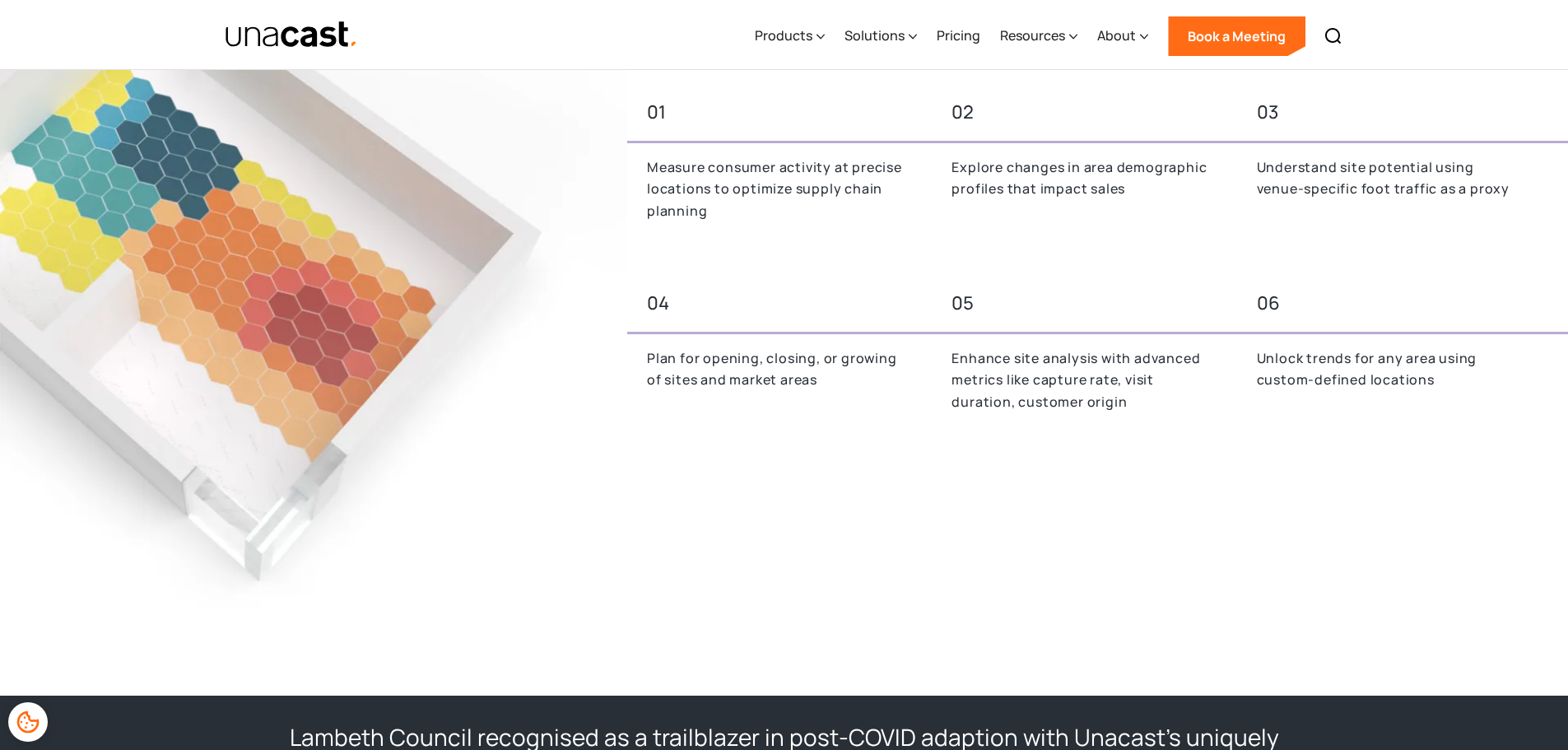
scroll to position [879, 0]
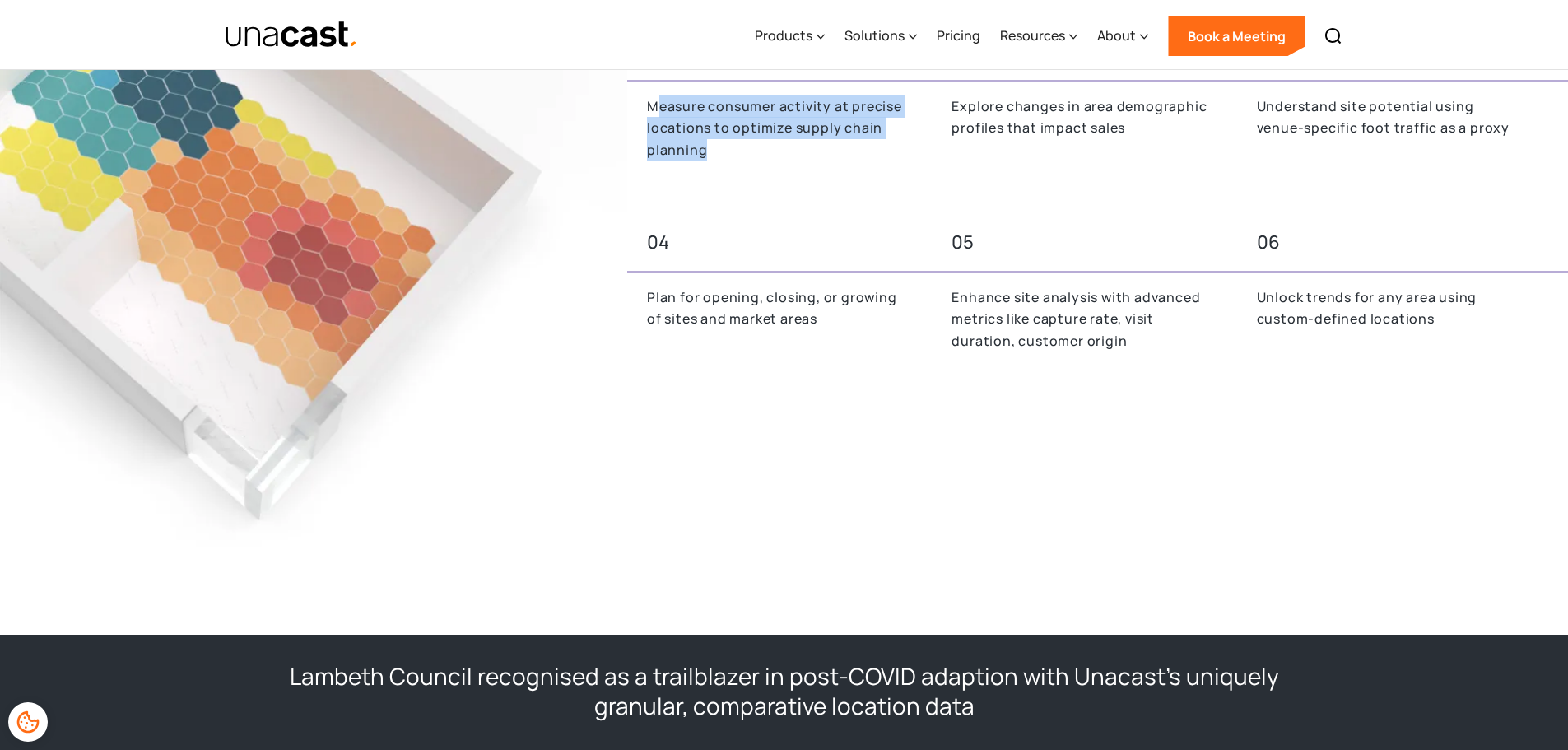
drag, startPoint x: 655, startPoint y: 113, endPoint x: 823, endPoint y: 145, distance: 171.0
click at [789, 156] on p "Measure consumer activity at precise locations to optimize supply chain planning" at bounding box center [779, 129] width 265 height 66
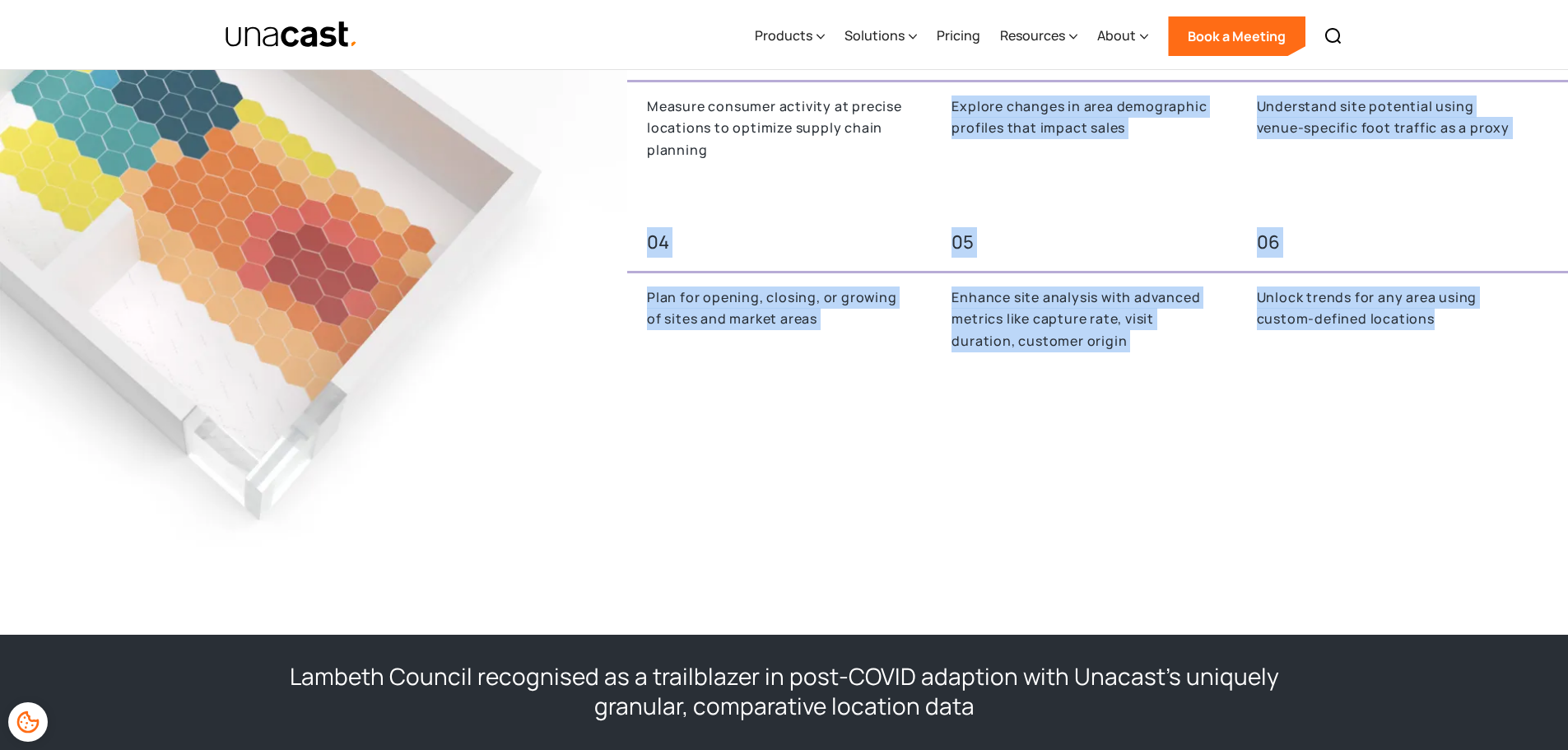
drag, startPoint x: 960, startPoint y: 110, endPoint x: 1453, endPoint y: 347, distance: 547.0
click at [1453, 347] on div "01 02 03 Measure consumer activity at precise locations to optimize supply chai…" at bounding box center [1098, 201] width 940 height 382
click at [1453, 346] on div "Unlock trends for any area using custom-defined locations" at bounding box center [1386, 330] width 298 height 86
click at [974, 297] on p "Enhance site analysis with advanced metrics like capture rate, visit duration, …" at bounding box center [1084, 320] width 265 height 66
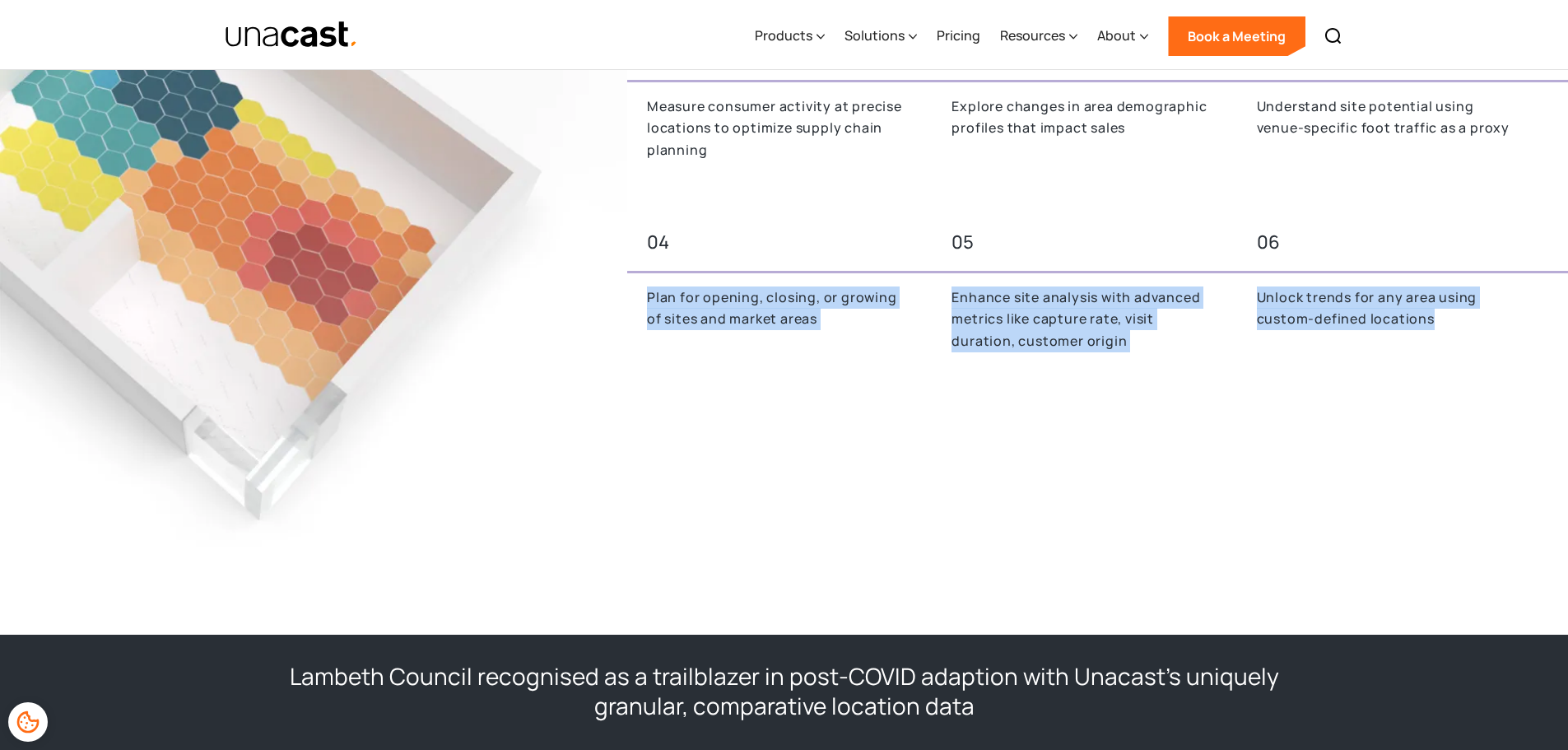
drag, startPoint x: 648, startPoint y: 300, endPoint x: 1437, endPoint y: 329, distance: 789.5
click at [1437, 329] on div "04 05 06 Plan for opening, closing, or growing of sites and market areas Enhanc…" at bounding box center [1098, 296] width 940 height 152
click at [1386, 334] on div "Unlock trends for any area using custom-defined locations" at bounding box center [1386, 330] width 298 height 86
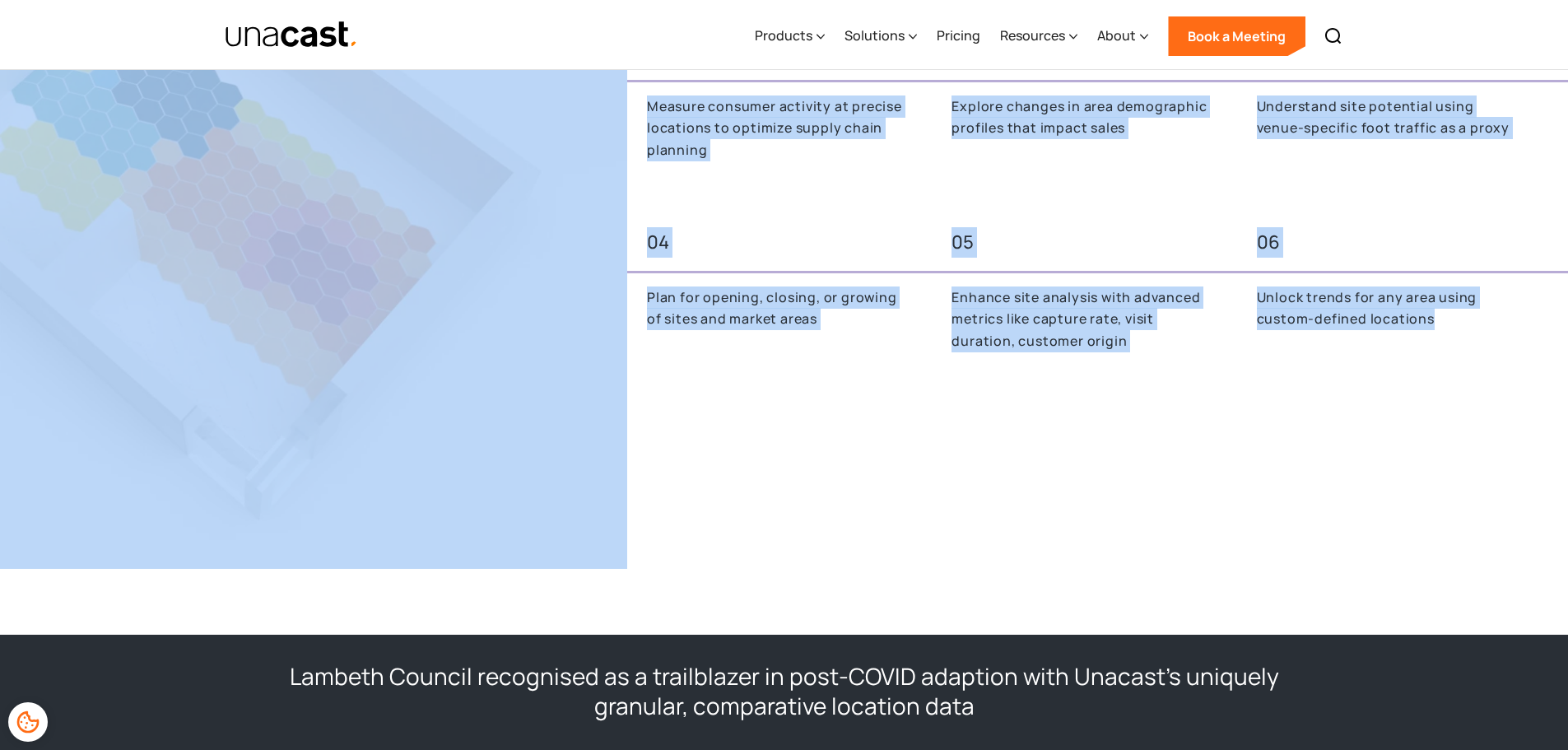
drag, startPoint x: 1443, startPoint y: 332, endPoint x: 626, endPoint y: 313, distance: 817.2
click at [626, 313] on div "01 02 03 Measure consumer activity at precise locations to optimize supply chai…" at bounding box center [784, 201] width 1568 height 736
click at [626, 313] on img at bounding box center [314, 201] width 628 height 736
click at [1130, 355] on div "Enhance site analysis with advanced metrics like capture rate, visit duration, …" at bounding box center [1081, 330] width 298 height 86
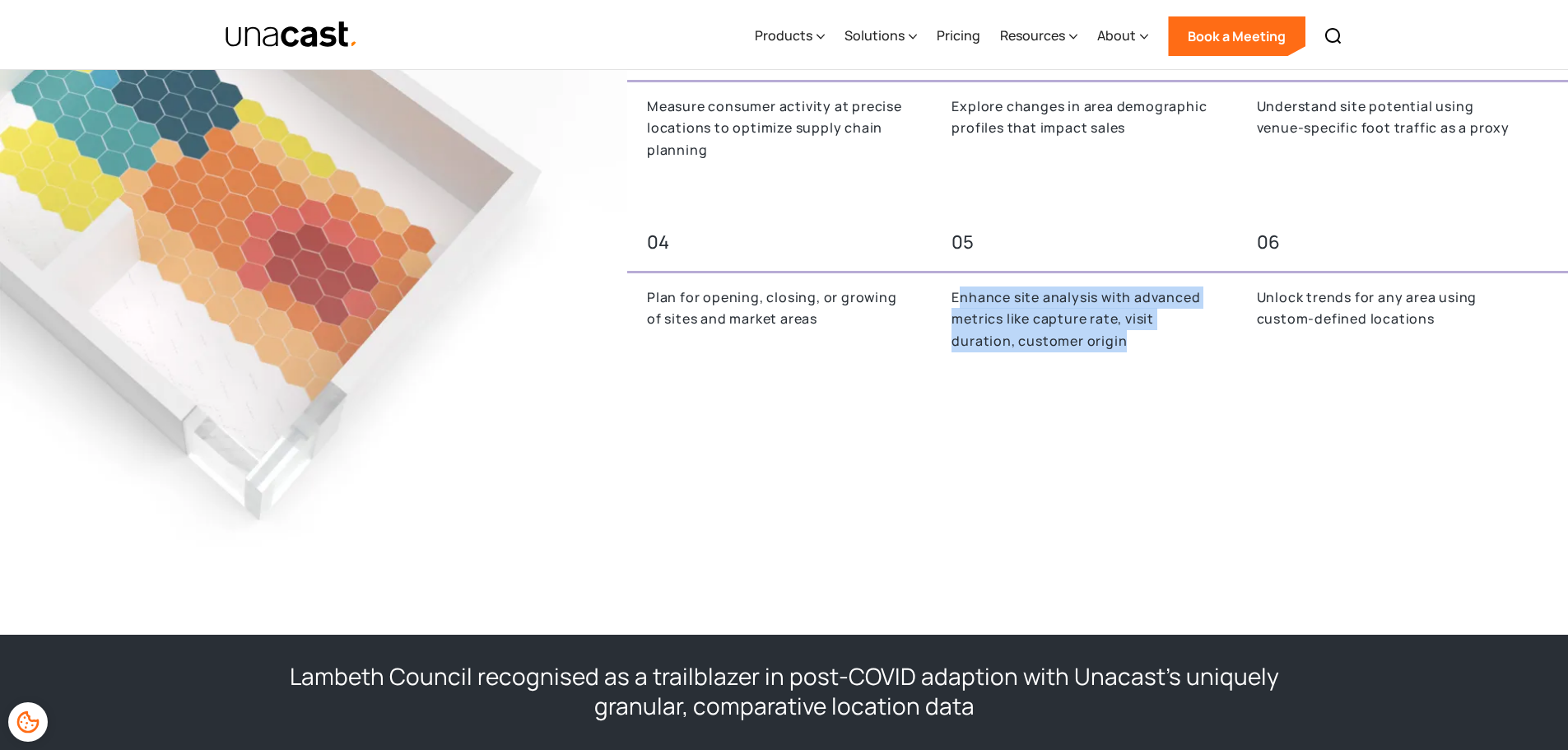
drag, startPoint x: 982, startPoint y: 300, endPoint x: 1130, endPoint y: 332, distance: 151.4
click at [1130, 332] on p "Enhance site analysis with advanced metrics like capture rate, visit duration, …" at bounding box center [1084, 320] width 265 height 66
drag, startPoint x: 1130, startPoint y: 332, endPoint x: 946, endPoint y: 303, distance: 186.3
click at [946, 303] on div "Enhance site analysis with advanced metrics like capture rate, visit duration, …" at bounding box center [1081, 330] width 298 height 86
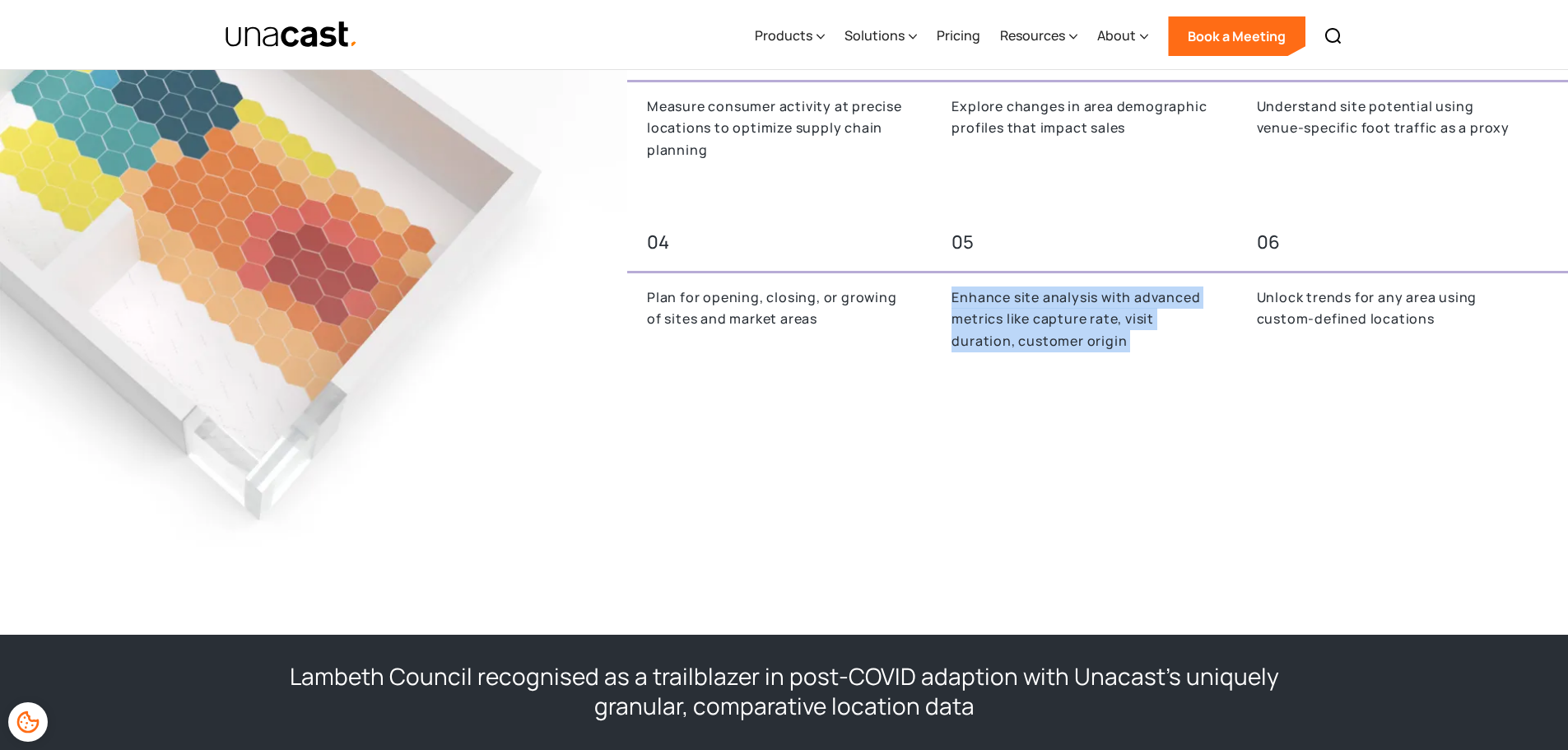
click at [946, 303] on div "Enhance site analysis with advanced metrics like capture rate, visit duration, …" at bounding box center [1081, 330] width 298 height 86
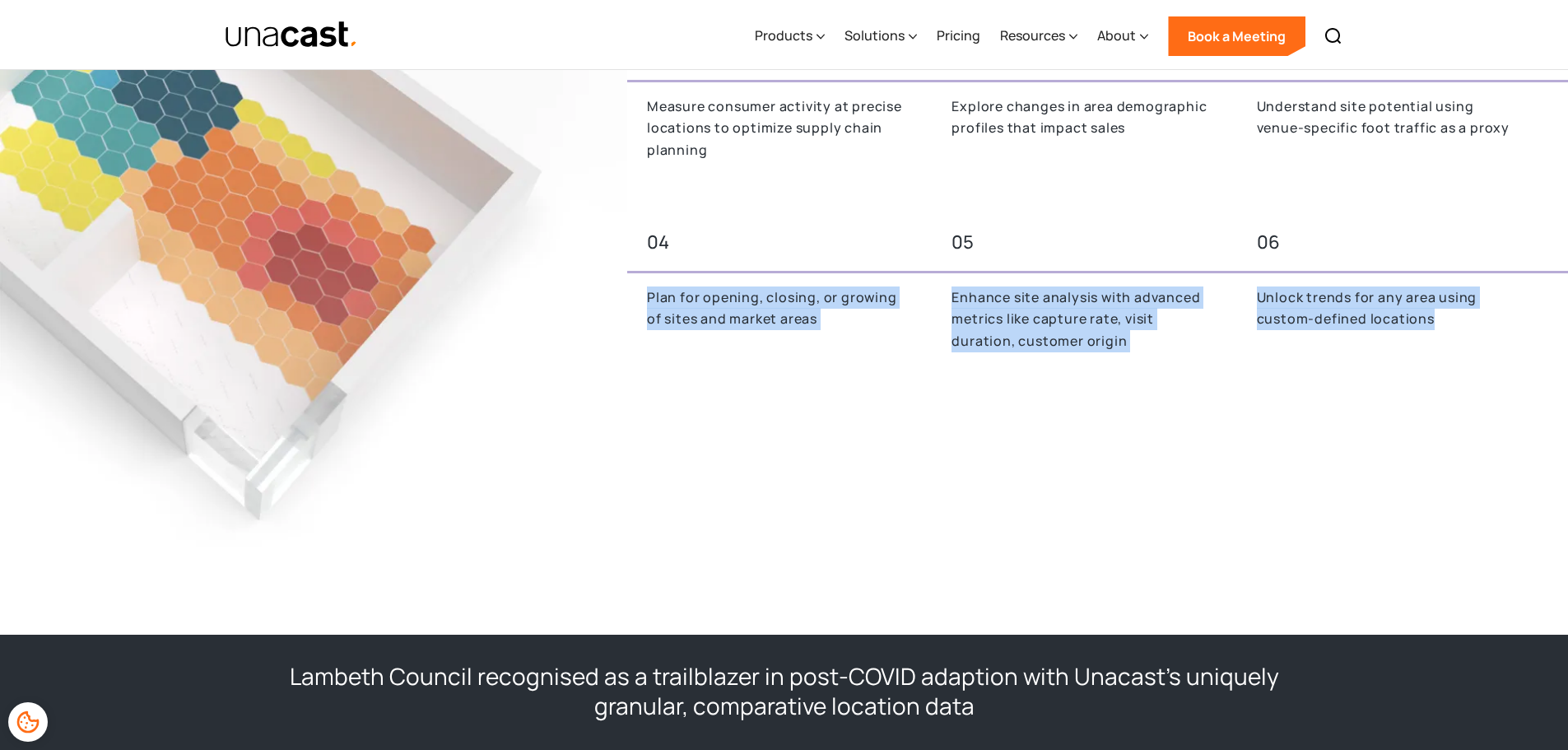
drag, startPoint x: 643, startPoint y: 302, endPoint x: 1434, endPoint y: 336, distance: 791.7
click at [1434, 336] on div "04 05 06 Plan for opening, closing, or growing of sites and market areas Enhanc…" at bounding box center [1098, 296] width 940 height 152
click at [1434, 336] on div "Unlock trends for any area using custom-defined locations" at bounding box center [1386, 330] width 298 height 86
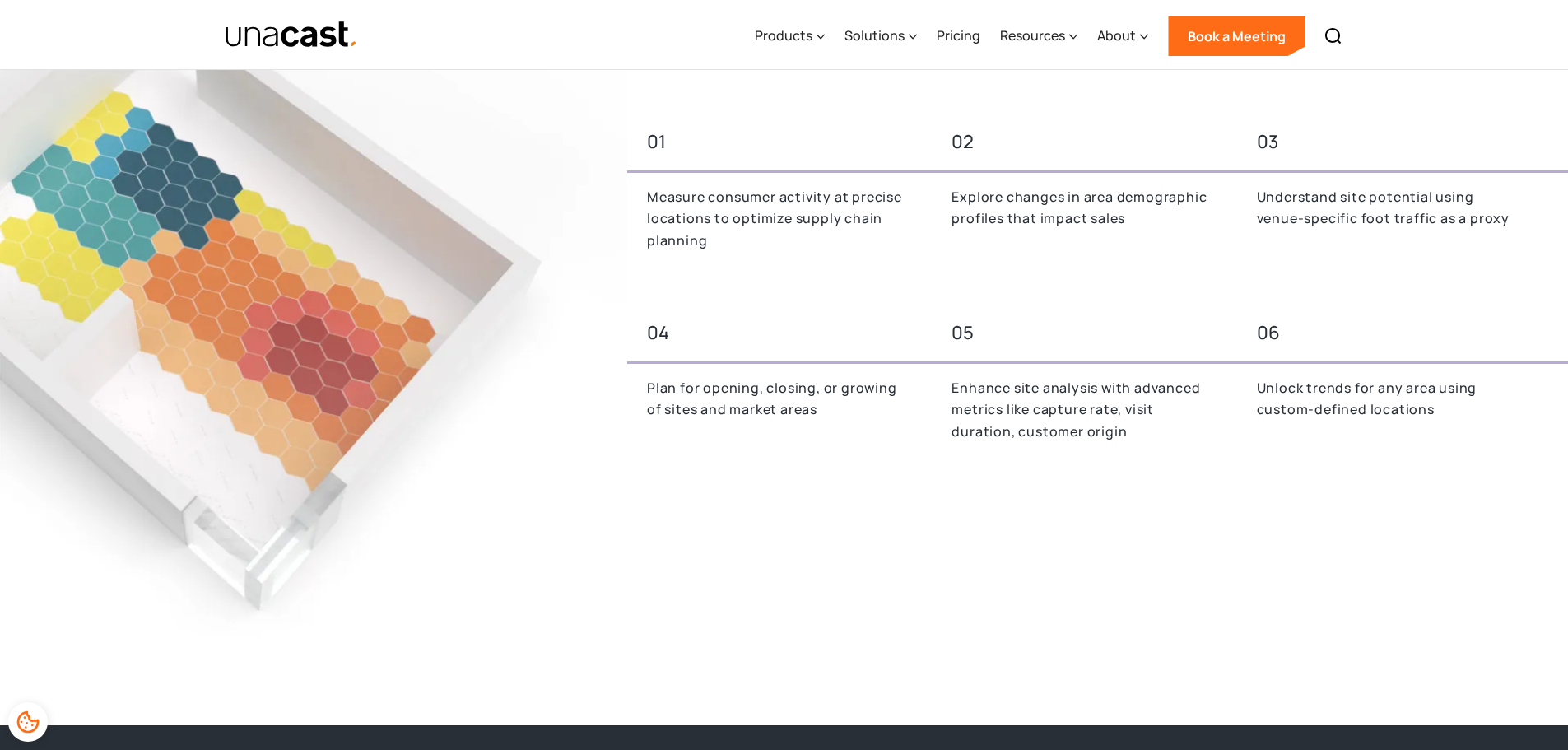
scroll to position [659, 0]
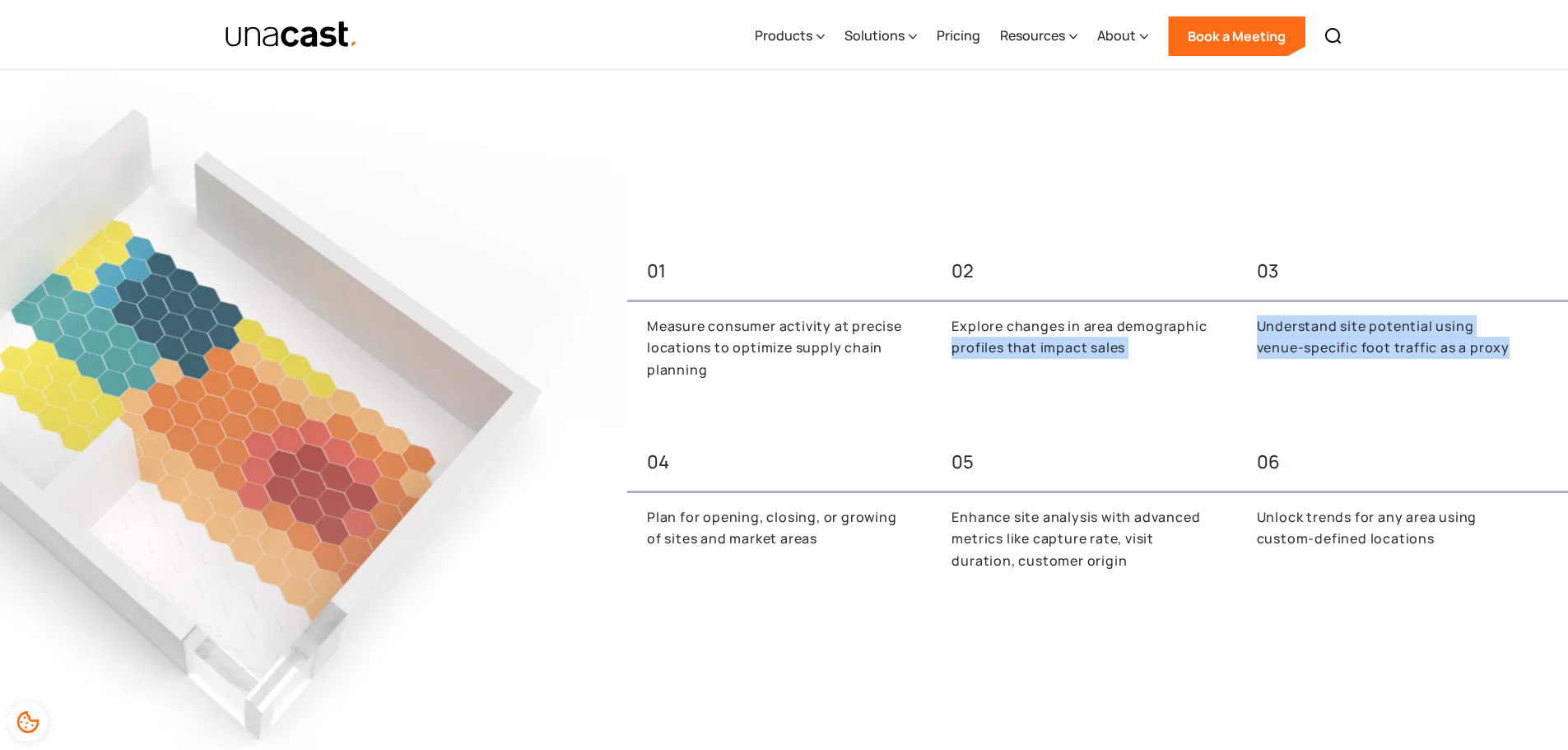
drag, startPoint x: 1247, startPoint y: 328, endPoint x: 1467, endPoint y: 342, distance: 220.4
click at [1467, 342] on div "01 02 03 Measure consumer activity at precise locations to optimize supply chai…" at bounding box center [1098, 325] width 940 height 152
click at [1467, 342] on p "Understand site potential using venue-specific foot traffic as a proxy" at bounding box center [1389, 337] width 265 height 44
drag, startPoint x: 1467, startPoint y: 342, endPoint x: 939, endPoint y: 327, distance: 528.2
click at [939, 327] on div "01 02 03 Measure consumer activity at precise locations to optimize supply chai…" at bounding box center [1098, 325] width 940 height 152
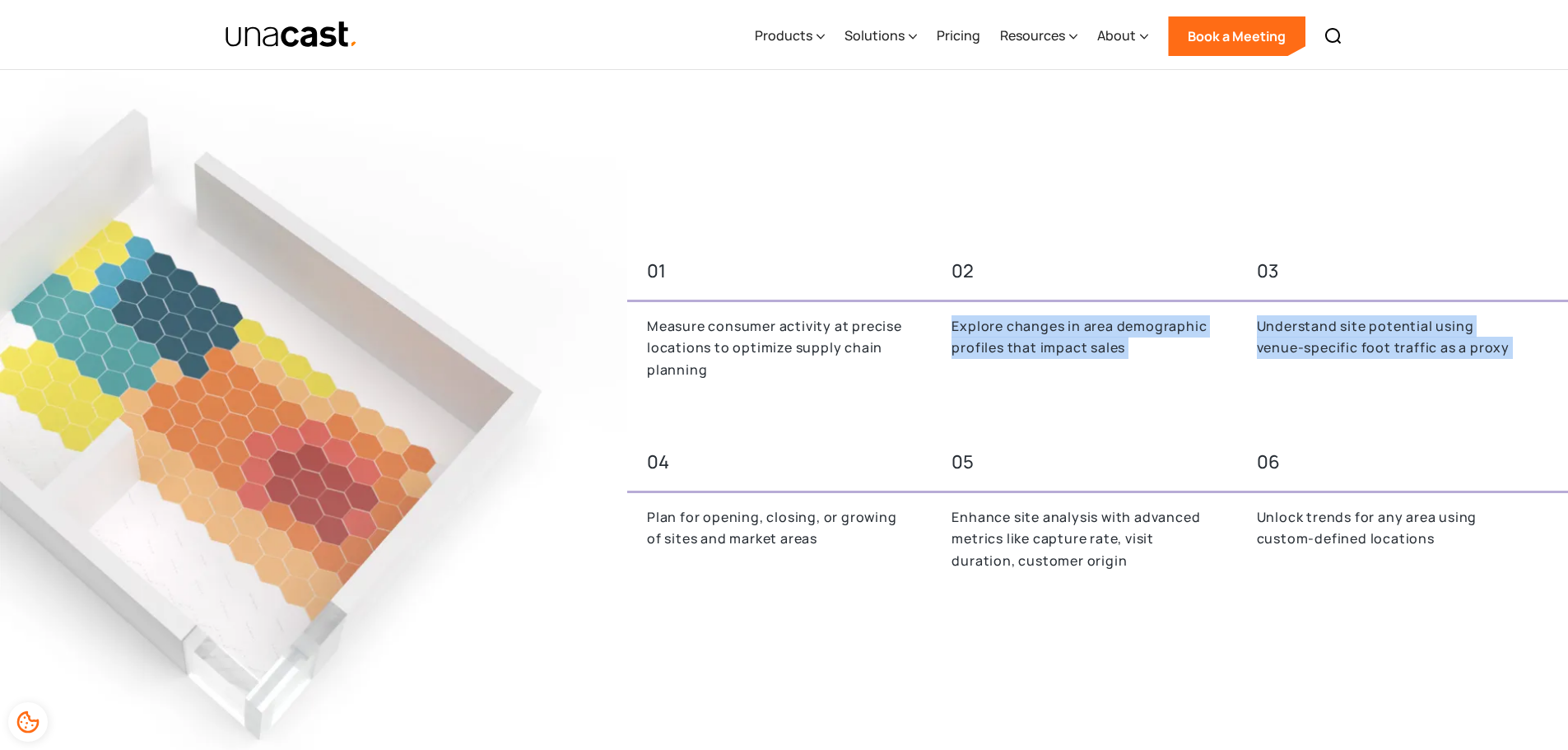
click at [939, 327] on div "Explore changes in area demographic profiles that impact sales" at bounding box center [1081, 359] width 298 height 86
drag, startPoint x: 939, startPoint y: 327, endPoint x: 1154, endPoint y: 346, distance: 215.8
click at [1154, 346] on div "Explore changes in area demographic profiles that impact sales" at bounding box center [1081, 359] width 298 height 86
click at [1154, 346] on p "Explore changes in area demographic profiles that impact sales" at bounding box center [1084, 337] width 265 height 44
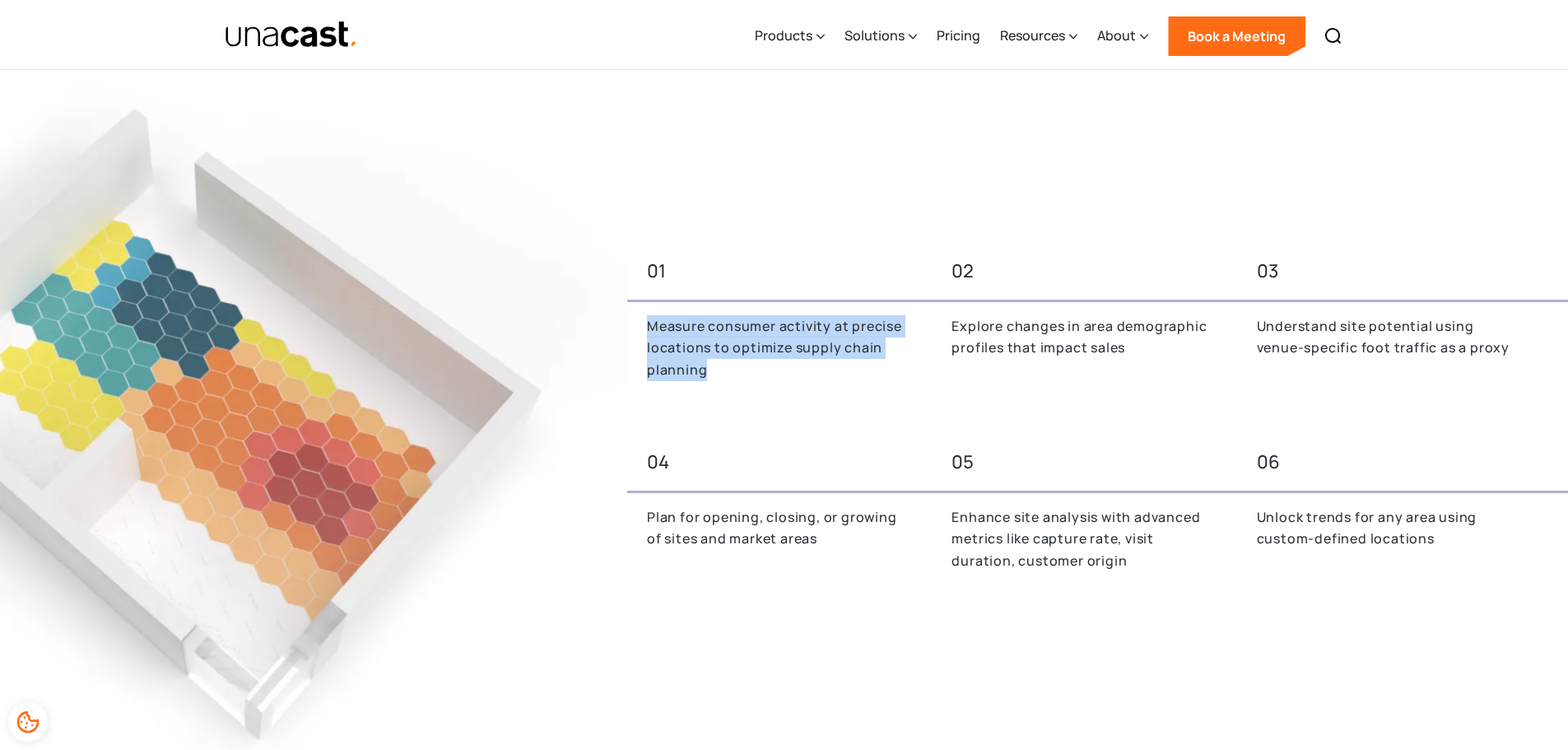
drag, startPoint x: 705, startPoint y: 333, endPoint x: 810, endPoint y: 361, distance: 108.7
click at [810, 361] on div "Measure consumer activity at precise locations to optimize supply chain planning" at bounding box center [777, 359] width 298 height 86
click at [810, 361] on p "Measure consumer activity at precise locations to optimize supply chain planning" at bounding box center [779, 348] width 265 height 66
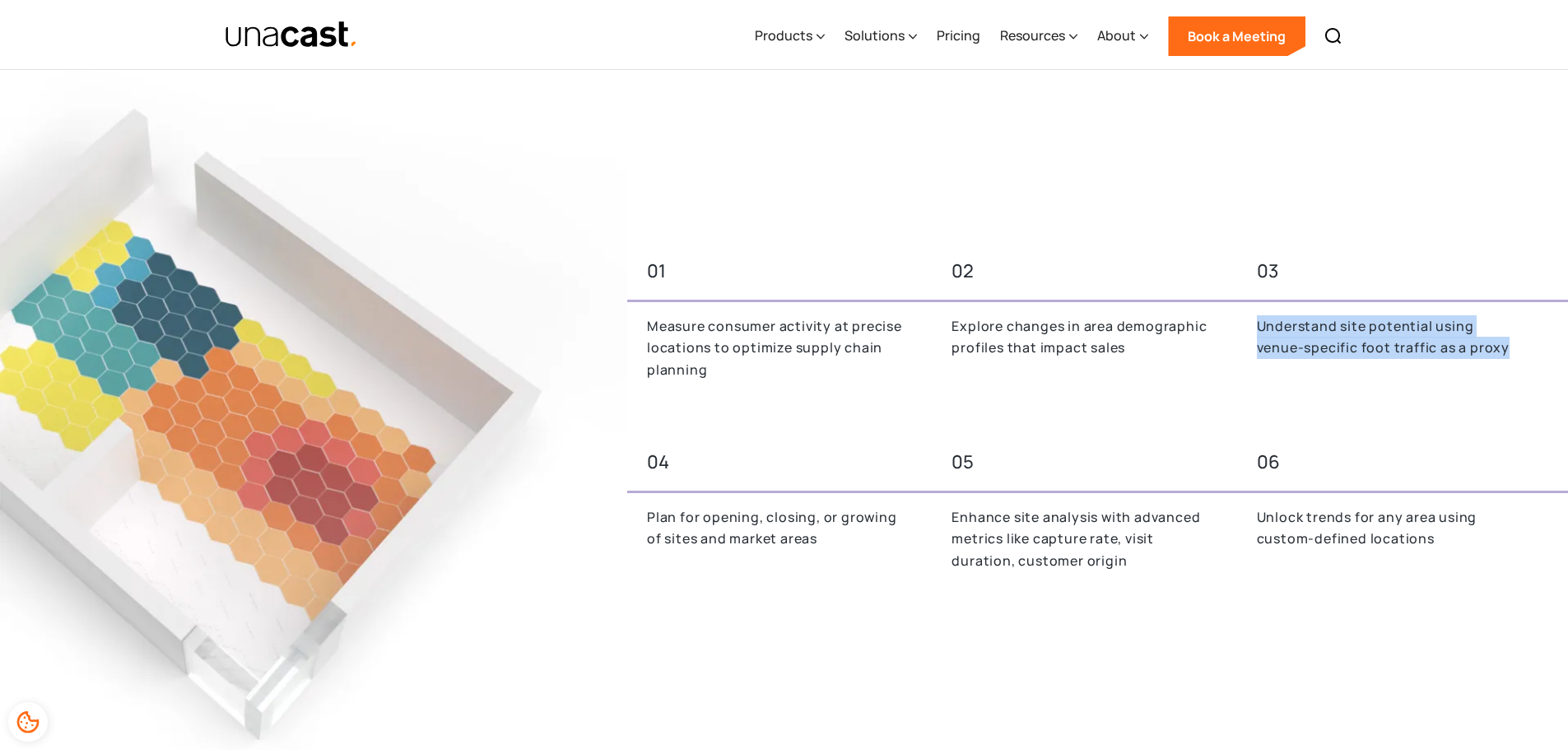
drag, startPoint x: 1312, startPoint y: 325, endPoint x: 1486, endPoint y: 340, distance: 174.6
click at [1486, 340] on div "Understand site potential using venue-specific foot traffic as a proxy" at bounding box center [1386, 359] width 298 height 86
click at [1486, 340] on p "Understand site potential using venue-specific foot traffic as a proxy" at bounding box center [1389, 337] width 265 height 44
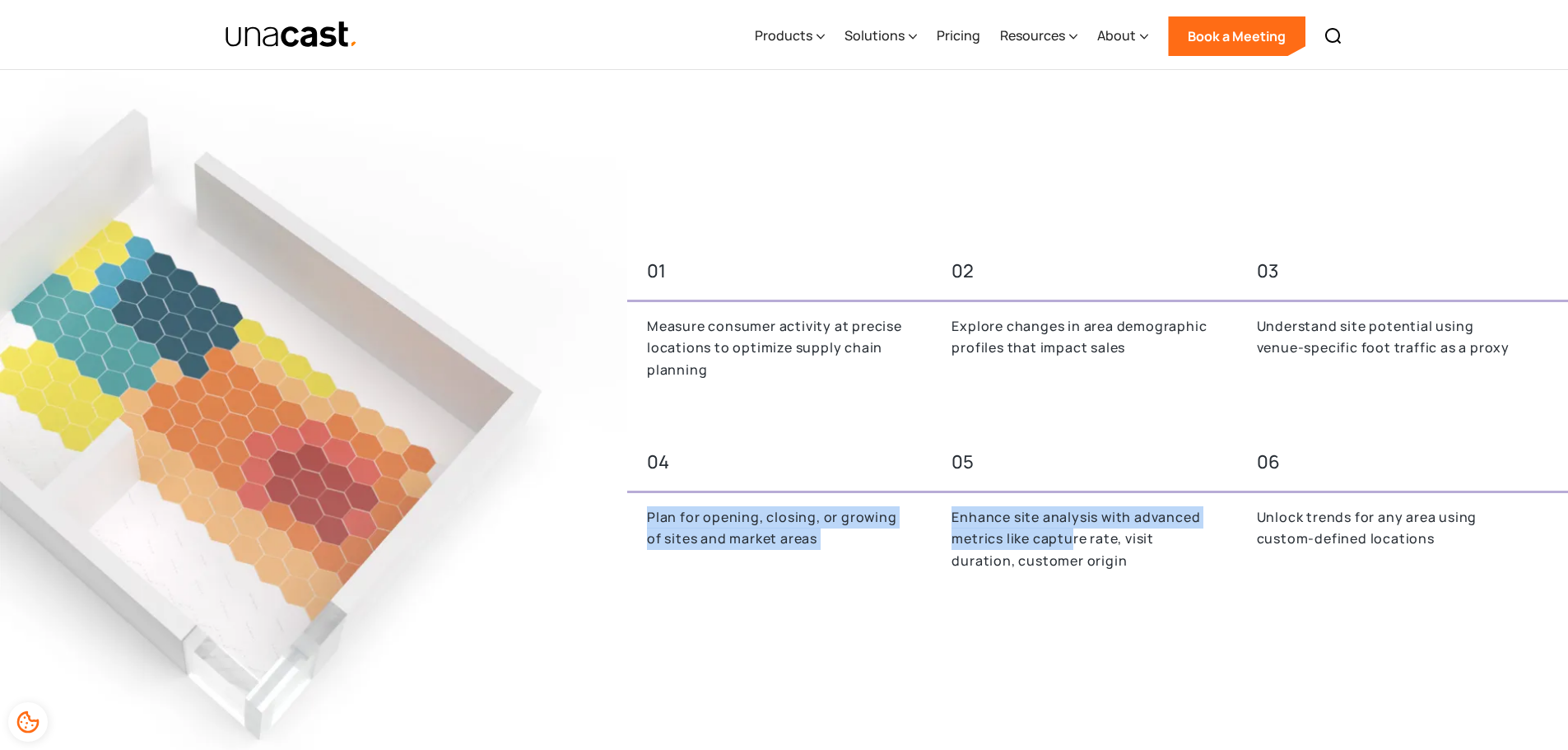
drag, startPoint x: 641, startPoint y: 518, endPoint x: 1069, endPoint y: 538, distance: 428.5
click at [1069, 538] on div "04 05 06 Plan for opening, closing, or growing of sites and market areas Enhanc…" at bounding box center [1098, 516] width 940 height 152
click at [1069, 538] on p "Enhance site analysis with advanced metrics like capture rate, visit duration, …" at bounding box center [1084, 539] width 265 height 66
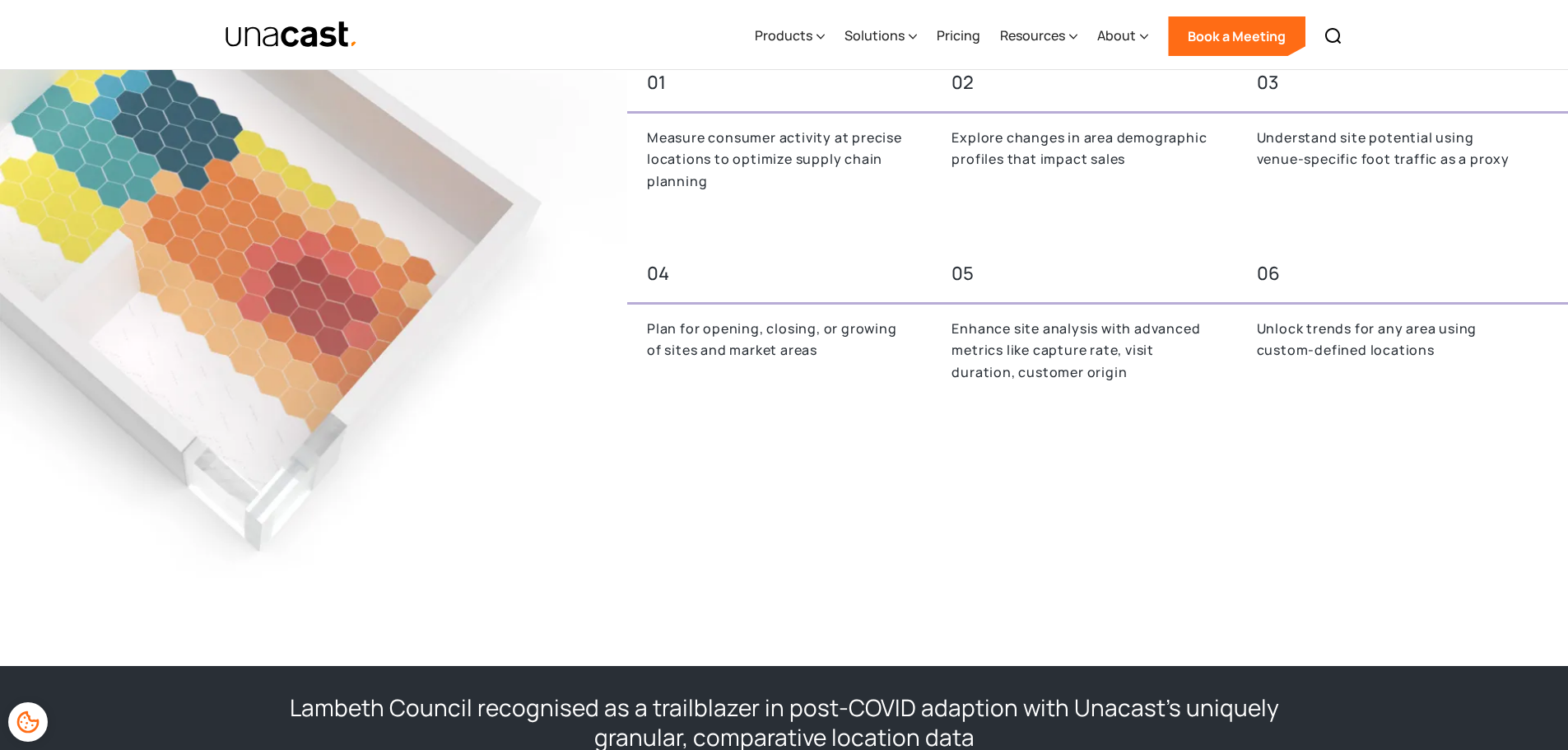
scroll to position [879, 0]
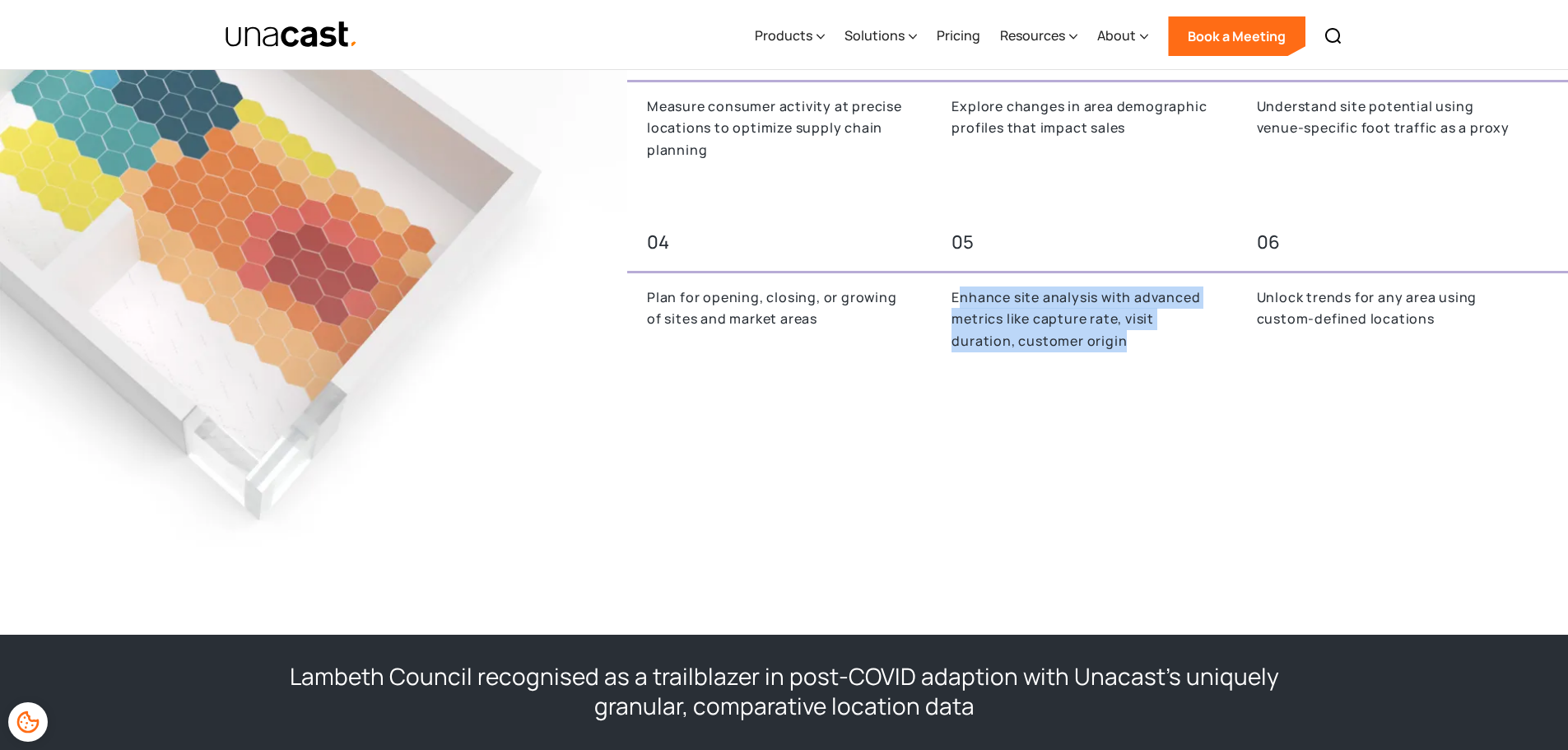
drag, startPoint x: 979, startPoint y: 307, endPoint x: 1180, endPoint y: 356, distance: 206.9
click at [1180, 356] on div "Enhance site analysis with advanced metrics like capture rate, visit duration, …" at bounding box center [1081, 330] width 298 height 86
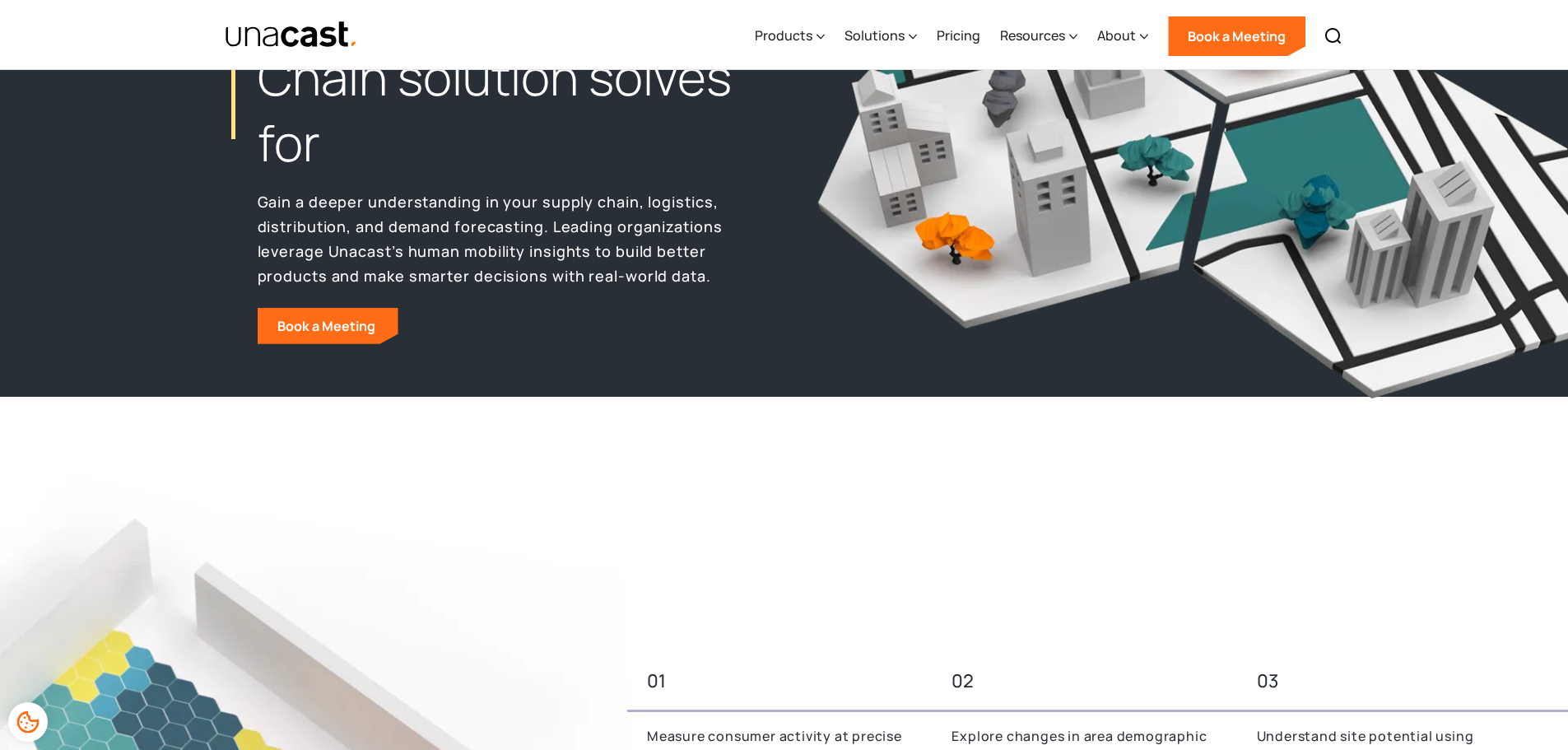
scroll to position [0, 0]
